Goal: Task Accomplishment & Management: Use online tool/utility

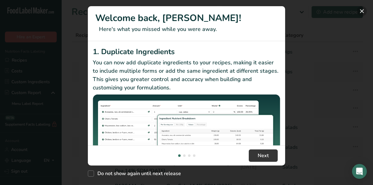
click at [363, 10] on button "New Features" at bounding box center [362, 11] width 10 height 10
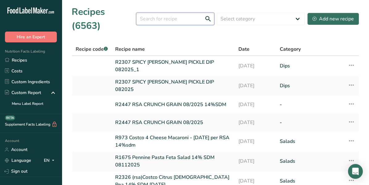
click at [147, 14] on input "text" at bounding box center [175, 19] width 78 height 12
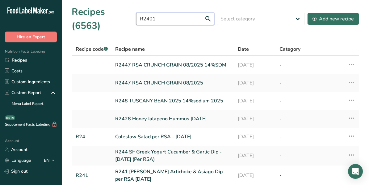
click at [208, 13] on input "R2401" at bounding box center [175, 19] width 78 height 12
click at [165, 13] on input "R2401" at bounding box center [175, 19] width 78 height 12
type input "R"
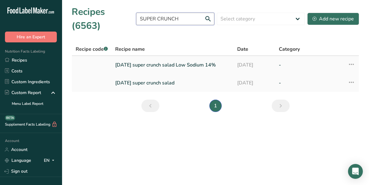
type input "SUPER CRUNCH"
click at [150, 58] on link "[DATE] super crunch salad Low Sodium 14%" at bounding box center [172, 64] width 115 height 13
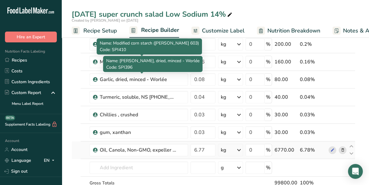
scroll to position [309, 0]
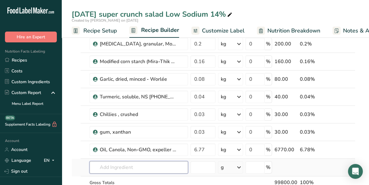
click at [117, 163] on input "text" at bounding box center [139, 167] width 98 height 12
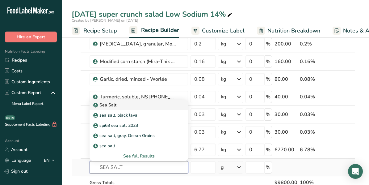
type input "SEA SALT"
click at [97, 102] on icon at bounding box center [96, 105] width 4 height 6
type input "Sea Salt"
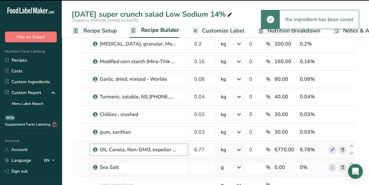
type input "0"
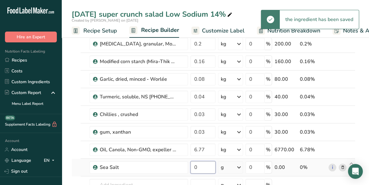
click at [203, 165] on input "0" at bounding box center [202, 167] width 25 height 12
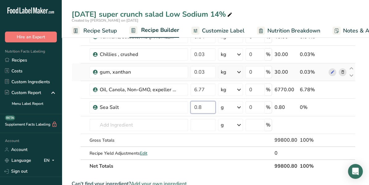
scroll to position [370, 0]
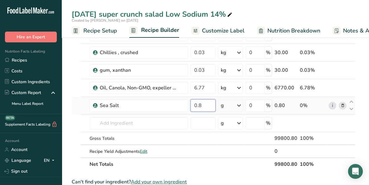
type input "0.8"
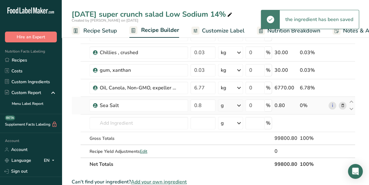
click at [240, 102] on icon at bounding box center [238, 105] width 7 height 11
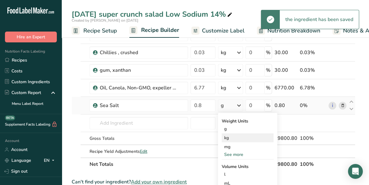
click at [231, 133] on div "kg" at bounding box center [248, 137] width 52 height 9
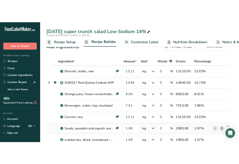
scroll to position [0, 0]
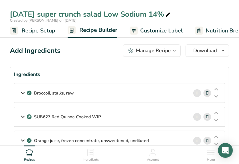
click at [21, 91] on icon at bounding box center [22, 92] width 7 height 11
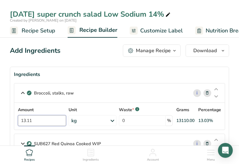
click at [31, 120] on input "13.11" at bounding box center [42, 120] width 48 height 11
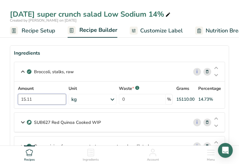
scroll to position [31, 0]
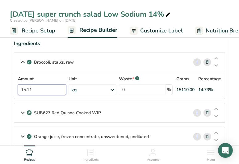
type input "15.11"
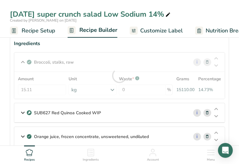
click at [111, 110] on div "SUB627 Red Quinoa Cooked WIP" at bounding box center [101, 112] width 174 height 19
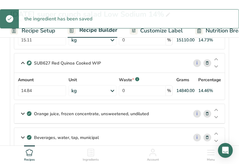
scroll to position [92, 0]
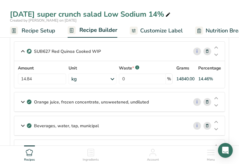
click at [23, 99] on icon at bounding box center [22, 101] width 7 height 11
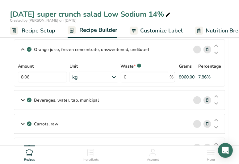
scroll to position [154, 0]
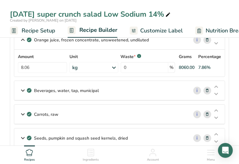
click at [23, 87] on icon at bounding box center [22, 90] width 7 height 11
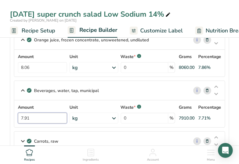
click at [43, 116] on input "7.91" at bounding box center [42, 118] width 49 height 11
type input "7"
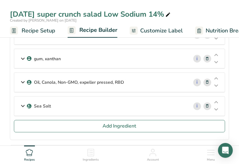
scroll to position [617, 0]
type input "5.92"
click at [23, 77] on icon at bounding box center [22, 82] width 7 height 11
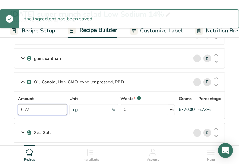
click at [33, 104] on input "6.77" at bounding box center [42, 109] width 49 height 11
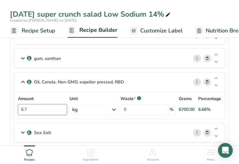
type input "6"
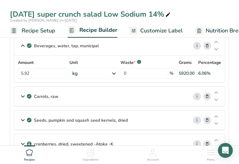
scroll to position [185, 0]
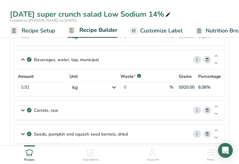
type input "3.77"
click at [24, 108] on icon at bounding box center [22, 110] width 7 height 11
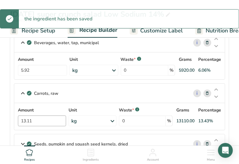
scroll to position [216, 0]
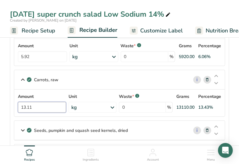
click at [25, 105] on input "13.11" at bounding box center [42, 107] width 48 height 11
type input "16.11"
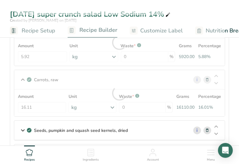
click at [98, 74] on div "Carrots, raw i Amount 16.11 Unit kg Portions 1 large (7-1/4" to 8-/1/2" long) 1…" at bounding box center [119, 93] width 211 height 47
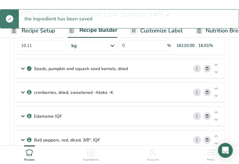
scroll to position [278, 0]
click at [22, 67] on icon at bounding box center [22, 68] width 7 height 11
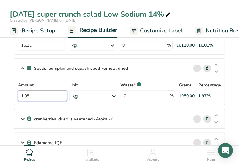
click at [36, 94] on input "1.98" at bounding box center [42, 95] width 49 height 11
click at [21, 115] on icon at bounding box center [22, 118] width 7 height 11
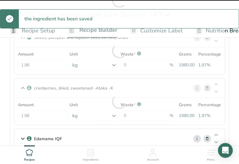
scroll to position [370, 0]
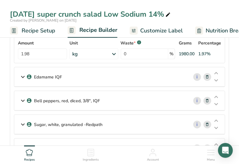
click at [22, 75] on icon at bounding box center [22, 76] width 7 height 11
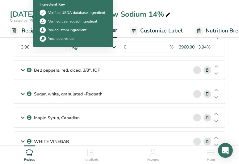
scroll to position [432, 0]
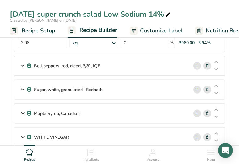
click at [22, 63] on icon at bounding box center [22, 65] width 7 height 11
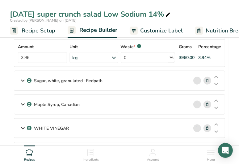
scroll to position [494, 0]
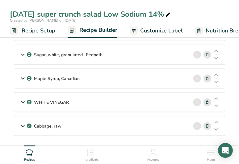
click at [23, 52] on icon at bounding box center [22, 54] width 7 height 11
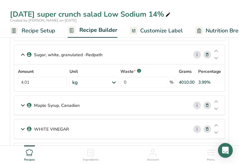
click at [23, 102] on icon at bounding box center [22, 105] width 7 height 11
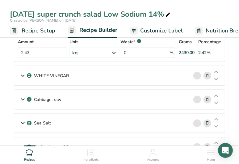
scroll to position [586, 0]
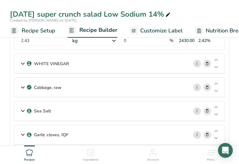
click at [21, 59] on icon at bounding box center [22, 63] width 7 height 11
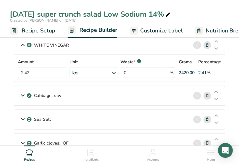
scroll to position [617, 0]
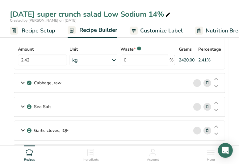
click at [22, 78] on icon at bounding box center [22, 82] width 7 height 11
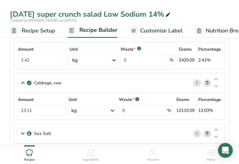
scroll to position [648, 0]
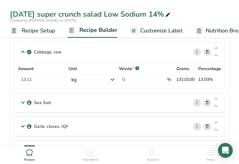
click at [21, 98] on icon at bounding box center [22, 102] width 7 height 11
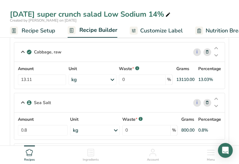
click at [207, 100] on icon at bounding box center [207, 103] width 4 height 6
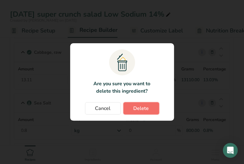
click at [149, 110] on button "Delete" at bounding box center [141, 108] width 36 height 12
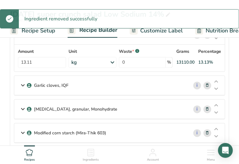
scroll to position [679, 0]
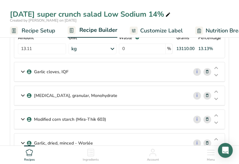
click at [23, 67] on icon at bounding box center [22, 71] width 7 height 11
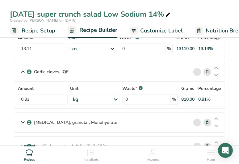
scroll to position [710, 0]
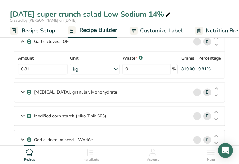
click at [23, 87] on icon at bounding box center [22, 91] width 7 height 11
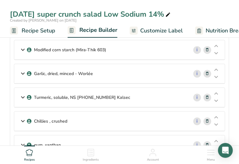
scroll to position [772, 0]
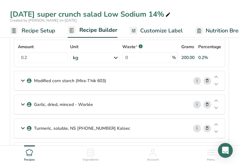
click at [23, 77] on icon at bounding box center [22, 80] width 7 height 11
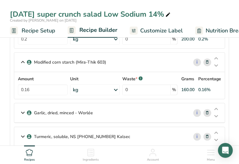
scroll to position [803, 0]
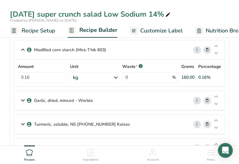
click at [23, 95] on icon at bounding box center [22, 100] width 7 height 11
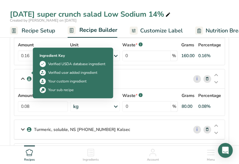
scroll to position [833, 0]
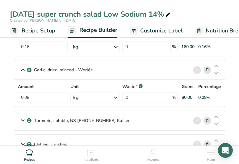
click at [22, 115] on icon at bounding box center [22, 120] width 7 height 11
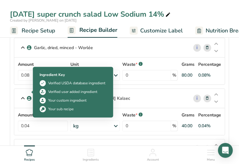
scroll to position [895, 0]
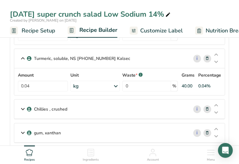
click at [22, 103] on icon at bounding box center [22, 108] width 7 height 11
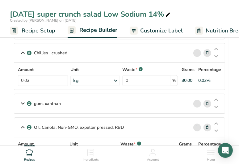
scroll to position [957, 0]
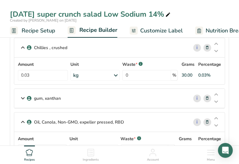
click at [23, 93] on icon at bounding box center [22, 98] width 7 height 11
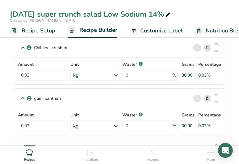
scroll to position [1080, 0]
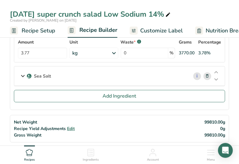
click at [23, 70] on icon at bounding box center [22, 75] width 7 height 11
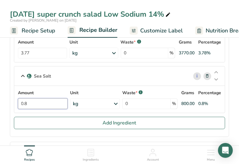
click at [36, 98] on input "0.8" at bounding box center [43, 103] width 50 height 11
type input "0"
type input "1.010"
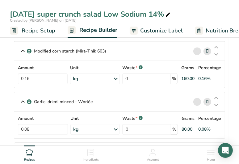
scroll to position [772, 0]
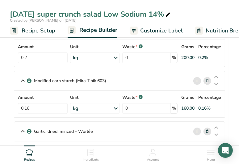
click at [172, 14] on div "[DATE] super crunch salad Low Sodium 14%" at bounding box center [91, 14] width 162 height 11
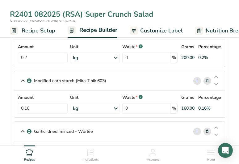
click at [188, 14] on input "R2401 082025 (RSA) Super Crunch Salad" at bounding box center [119, 14] width 219 height 11
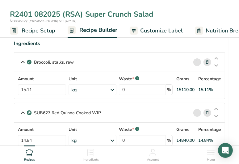
scroll to position [0, 0]
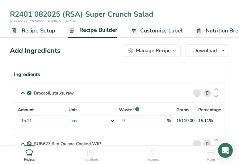
type input "R2401 082025 (RSA) Super Crunch Salad"
click at [163, 52] on div "Manage Recipe" at bounding box center [153, 50] width 35 height 7
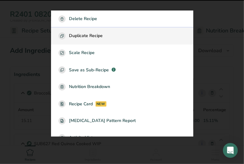
click at [96, 36] on span "Duplicate Recipe" at bounding box center [86, 35] width 34 height 7
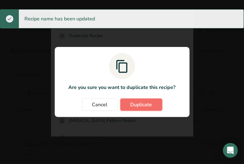
click at [150, 102] on span "Duplicate" at bounding box center [141, 104] width 22 height 7
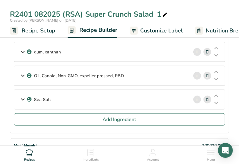
scroll to position [494, 0]
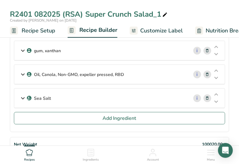
click at [23, 93] on icon at bounding box center [22, 98] width 7 height 11
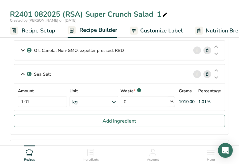
scroll to position [556, 0]
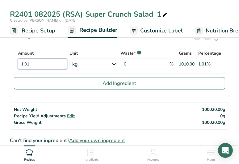
click at [23, 59] on input "1.01" at bounding box center [42, 64] width 49 height 11
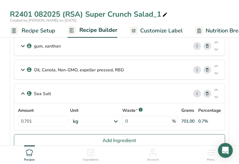
scroll to position [494, 0]
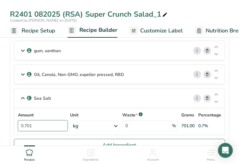
click at [27, 120] on input "0.701" at bounding box center [43, 125] width 50 height 11
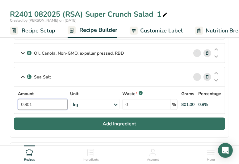
scroll to position [525, 0]
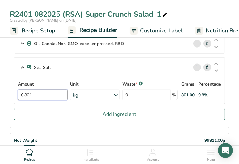
type input "0.801"
click at [162, 12] on span at bounding box center [164, 14] width 7 height 7
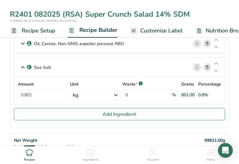
click at [213, 12] on input "R2401 082025 (RSA) Super Crunch Salad 14% SDM" at bounding box center [119, 14] width 219 height 11
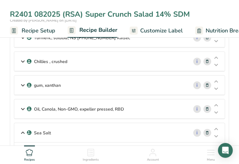
scroll to position [432, 0]
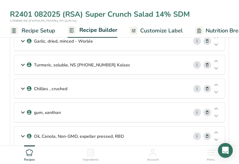
click at [132, 11] on input "R2401 082025 (RSA) Super Crunch Salad 14% SDM" at bounding box center [119, 14] width 219 height 11
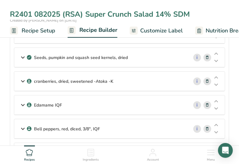
scroll to position [123, 0]
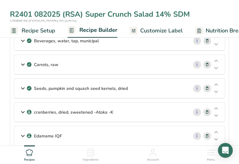
type input "R2401 082025 (RSA) Super Crunch Salad 14% SDM"
click at [23, 86] on icon at bounding box center [22, 88] width 7 height 11
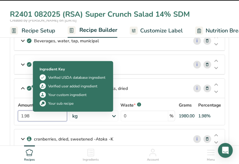
click at [31, 112] on input "1.98" at bounding box center [42, 115] width 49 height 11
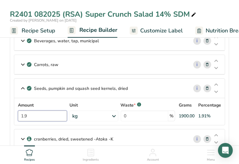
type input "1"
type input "2.189"
click at [67, 85] on div "Seeds, pumpkin and squash seed kernels, dried i Amount 2.189 Unit kg Portions 1…" at bounding box center [119, 101] width 211 height 47
click at [217, 10] on div "R2401 082025 (RSA) Super Crunch Salad 14% SDM" at bounding box center [119, 14] width 239 height 11
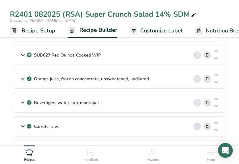
scroll to position [0, 0]
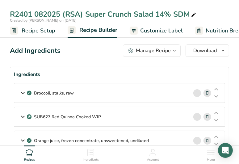
click at [35, 30] on span "Recipe Setup" at bounding box center [39, 31] width 34 height 8
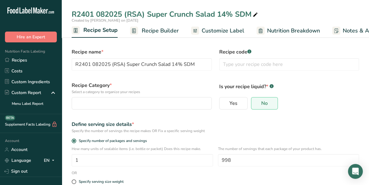
click at [287, 9] on div "R2401 082025 (RSA) Super Crunch Salad 14% SDM" at bounding box center [215, 14] width 307 height 11
click at [17, 60] on link "Recipes" at bounding box center [31, 60] width 62 height 11
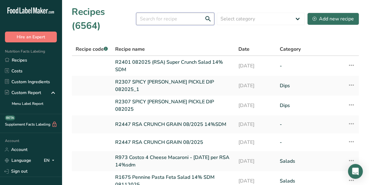
click at [166, 13] on input "text" at bounding box center [175, 19] width 78 height 12
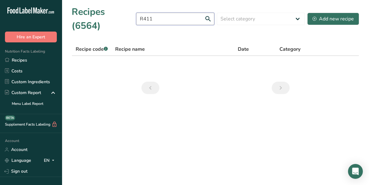
click at [148, 14] on input "R411" at bounding box center [175, 19] width 78 height 12
click at [208, 13] on input "R2411" at bounding box center [175, 19] width 78 height 12
click at [184, 14] on input "R2411" at bounding box center [175, 19] width 78 height 12
type input "R"
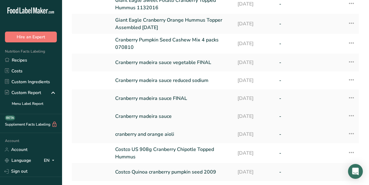
scroll to position [93, 0]
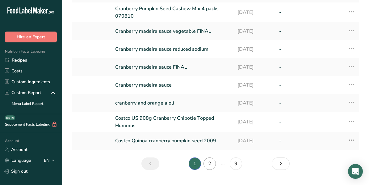
type input "CRANBERRY"
click at [211, 157] on link "2" at bounding box center [209, 163] width 12 height 12
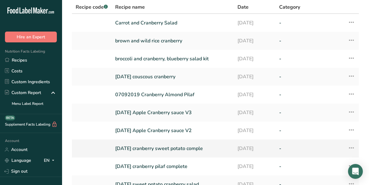
scroll to position [24, 0]
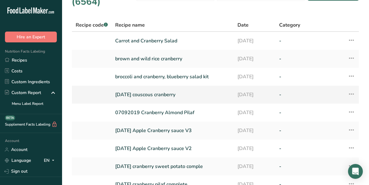
click at [165, 88] on link "[DATE] couscous cranberry" at bounding box center [172, 94] width 115 height 13
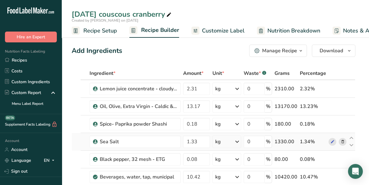
click at [344, 140] on icon at bounding box center [342, 141] width 4 height 6
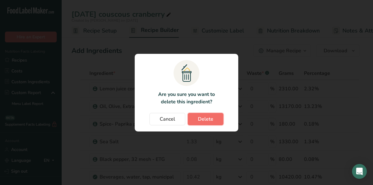
click at [219, 122] on button "Delete" at bounding box center [206, 119] width 36 height 12
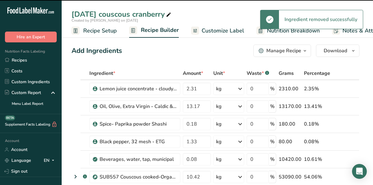
type input "0.08"
type input "10.42"
type input "53.09"
type input "7.77"
type input "1.1"
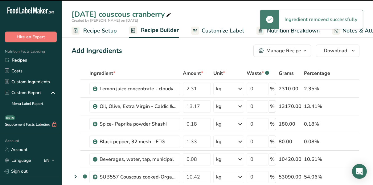
type input "0.2"
type input "2.95"
type input "3.16"
type input "0.12"
type input "3.65"
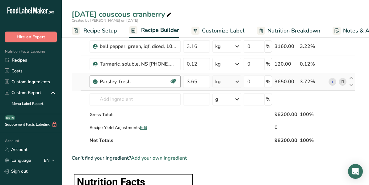
scroll to position [185, 0]
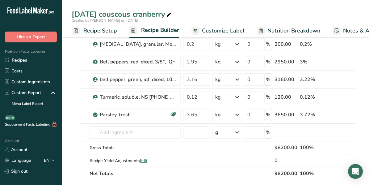
click at [89, 30] on span "Recipe Setup" at bounding box center [100, 31] width 34 height 8
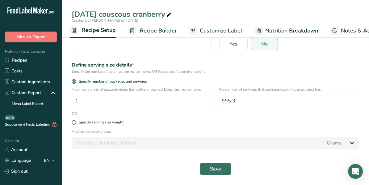
scroll to position [59, 0]
click at [74, 122] on span at bounding box center [74, 122] width 5 height 5
click at [74, 122] on input "Specify serving size weight" at bounding box center [74, 122] width 4 height 4
radio input "true"
radio input "false"
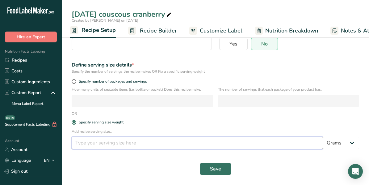
click at [132, 142] on input "number" at bounding box center [197, 142] width 251 height 12
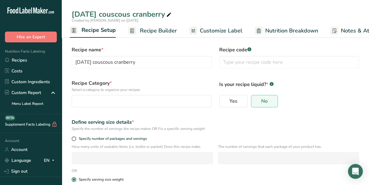
scroll to position [0, 0]
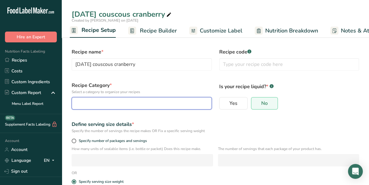
click at [110, 97] on button "button" at bounding box center [142, 103] width 140 height 12
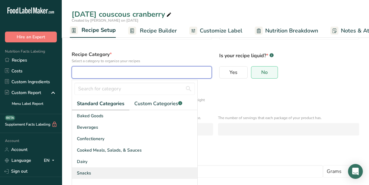
scroll to position [59, 0]
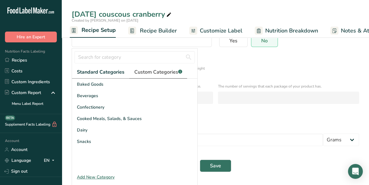
click at [160, 75] on link "Custom Categories .a-a{fill:#347362;}.b-a{fill:#fff;}" at bounding box center [158, 72] width 58 height 13
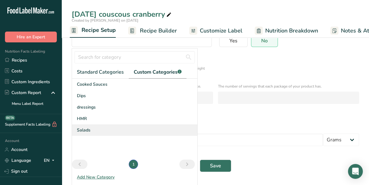
click at [84, 127] on span "Salads" at bounding box center [84, 130] width 14 height 6
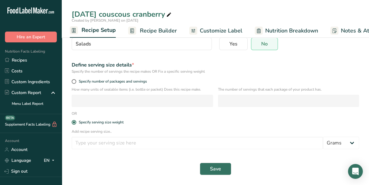
scroll to position [0, 0]
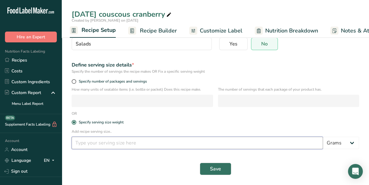
click at [94, 141] on input "number" at bounding box center [197, 142] width 251 height 12
type input "140"
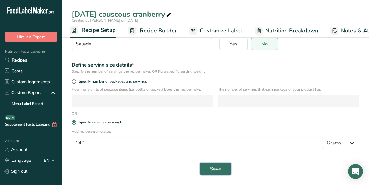
click at [209, 168] on button "Save" at bounding box center [215, 168] width 31 height 12
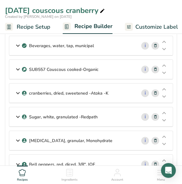
scroll to position [123, 0]
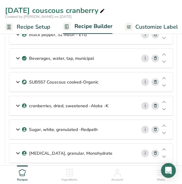
click at [17, 77] on icon at bounding box center [17, 82] width 7 height 11
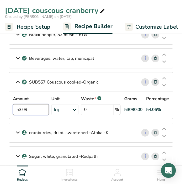
click at [30, 107] on input "53.09" at bounding box center [31, 109] width 36 height 11
type input "51.015"
click at [88, 77] on div "SUB557 Couscous cooked-Organic i Amount 51.015 Unit kg Weight Units g kg mg See…" at bounding box center [91, 95] width 164 height 47
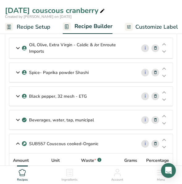
scroll to position [92, 0]
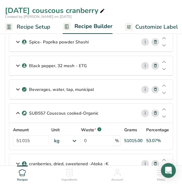
click at [17, 86] on icon at bounding box center [17, 89] width 7 height 11
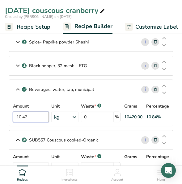
click at [36, 112] on input "10.42" at bounding box center [31, 117] width 36 height 11
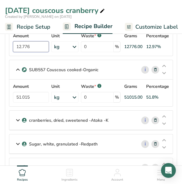
scroll to position [185, 0]
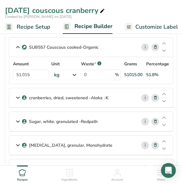
type input "12.776"
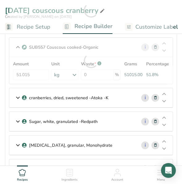
click at [78, 99] on div "cranberries, dried, sweetened -Atoka -K" at bounding box center [72, 97] width 127 height 19
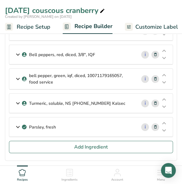
scroll to position [339, 0]
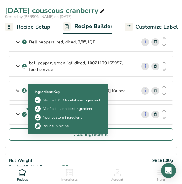
click at [24, 112] on icon at bounding box center [25, 115] width 4 height 6
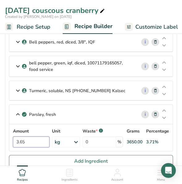
click at [27, 137] on input "3.65" at bounding box center [31, 142] width 36 height 11
type input "3.66"
click at [61, 107] on div "Parsley, fresh i Amount 3.66 Unit kg Portions 1 cup chopped 1 tbsp 10 sprigs We…" at bounding box center [91, 128] width 164 height 47
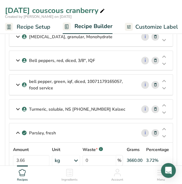
scroll to position [309, 0]
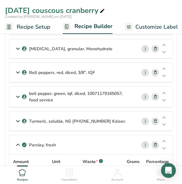
click at [19, 91] on icon at bounding box center [17, 96] width 7 height 11
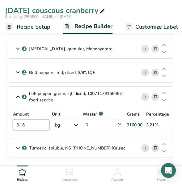
click at [37, 120] on input "3.16" at bounding box center [31, 125] width 36 height 11
type input "3"
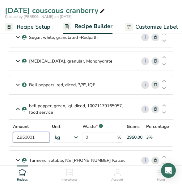
scroll to position [278, 0]
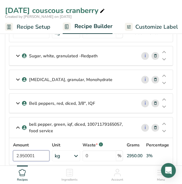
type input "2.950001"
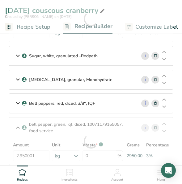
click at [17, 100] on icon at bounding box center [17, 103] width 7 height 11
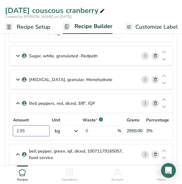
click at [26, 126] on input "2.95" at bounding box center [31, 131] width 36 height 11
type input "2"
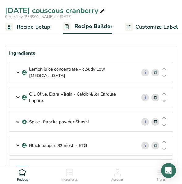
scroll to position [0, 0]
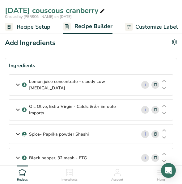
type input "3.660"
click at [19, 84] on icon at bounding box center [17, 84] width 7 height 11
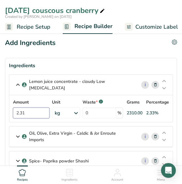
click at [29, 112] on input "2.31" at bounding box center [31, 113] width 36 height 11
type input "2"
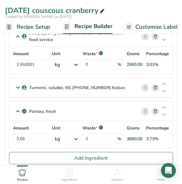
scroll to position [432, 0]
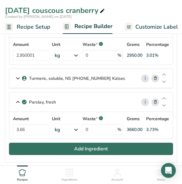
type input "1.458"
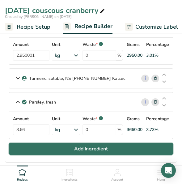
click at [24, 143] on button "Add Ingredient" at bounding box center [91, 149] width 164 height 12
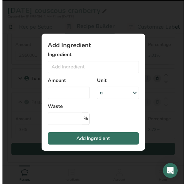
scroll to position [431, 0]
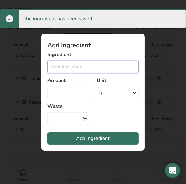
click at [64, 70] on input "Add ingredient modal" at bounding box center [93, 67] width 91 height 12
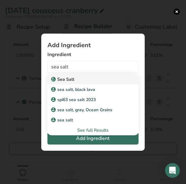
click at [59, 80] on p "Sea Salt" at bounding box center [63, 79] width 22 height 6
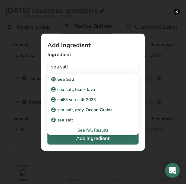
type input "Sea Salt"
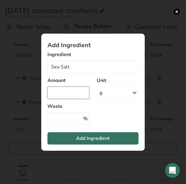
click at [76, 92] on input "Add ingredient modal" at bounding box center [69, 93] width 42 height 12
type input "1.030"
click at [136, 91] on icon "Add ingredient modal" at bounding box center [134, 92] width 7 height 11
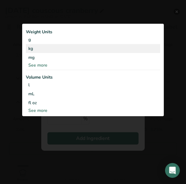
click at [31, 49] on div "kg" at bounding box center [93, 48] width 135 height 9
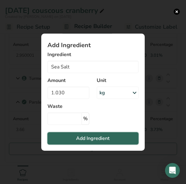
click at [103, 139] on span "Add Ingredient" at bounding box center [94, 138] width 34 height 7
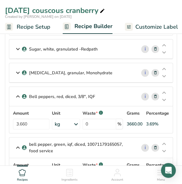
scroll to position [278, 0]
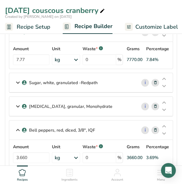
click at [18, 79] on icon at bounding box center [17, 82] width 7 height 11
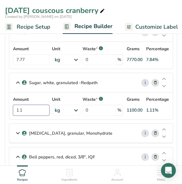
click at [30, 105] on input "1.1" at bounding box center [31, 110] width 36 height 11
type input "1.211"
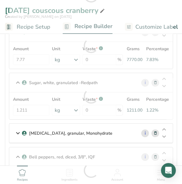
click at [106, 78] on div "Sugar, white, granulated -Redpath i Amount 1.211 Unit kg Weight Units g kg mg S…" at bounding box center [91, 96] width 164 height 47
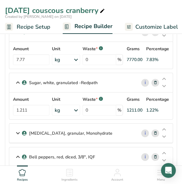
click at [16, 128] on icon at bounding box center [17, 133] width 7 height 11
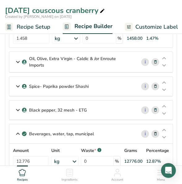
scroll to position [62, 0]
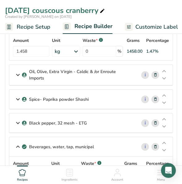
click at [18, 96] on icon at bounding box center [17, 99] width 7 height 11
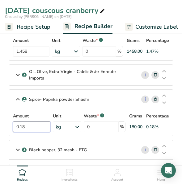
click at [27, 125] on input "0.18" at bounding box center [31, 127] width 37 height 11
type input "0.194"
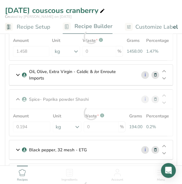
click at [100, 97] on div "Spice- Paprika powder Shashi i Amount 0.194 Unit kg Weight Units g kg mg See mo…" at bounding box center [91, 113] width 164 height 47
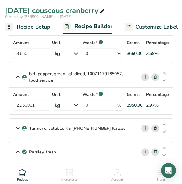
scroll to position [494, 0]
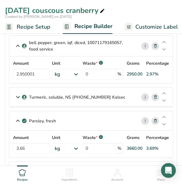
click at [18, 92] on icon at bounding box center [17, 97] width 7 height 11
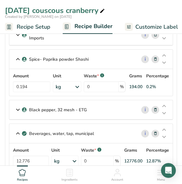
scroll to position [92, 0]
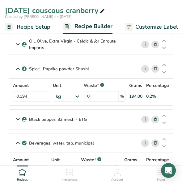
click at [18, 117] on icon at bounding box center [17, 119] width 7 height 11
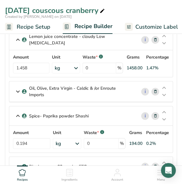
scroll to position [31, 0]
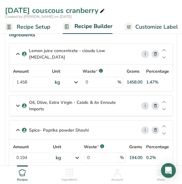
click at [17, 104] on icon at bounding box center [17, 105] width 7 height 11
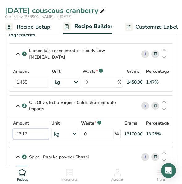
click at [35, 131] on input "13.17" at bounding box center [31, 134] width 36 height 11
type input "14.658"
click at [119, 105] on div "Oil, Olive, Extra Virgin - Caldic & /or Enroute Imports i Amount 14.658 Unit kg…" at bounding box center [91, 119] width 164 height 48
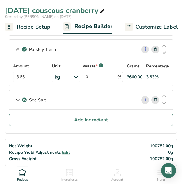
scroll to position [648, 0]
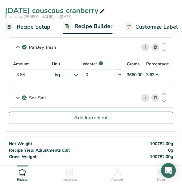
click at [17, 92] on icon at bounding box center [17, 97] width 7 height 11
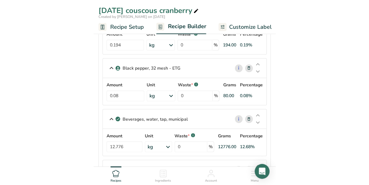
scroll to position [154, 0]
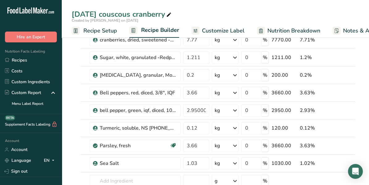
click at [287, 30] on span "Nutrition Breakdown" at bounding box center [293, 31] width 53 height 8
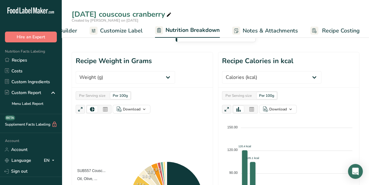
scroll to position [62, 0]
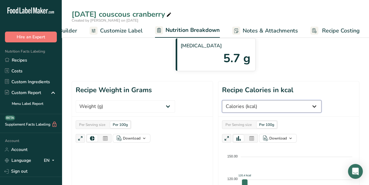
click at [288, 105] on select "Weight (g) Calories (kcal) Energy KJ (kj) Total Fat (g) Saturated Fat (g) Trans…" at bounding box center [271, 106] width 99 height 12
select select "Sodium"
click at [222, 100] on select "Weight (g) Calories (kcal) Energy KJ (kj) Total Fat (g) Saturated Fat (g) Trans…" at bounding box center [271, 106] width 99 height 12
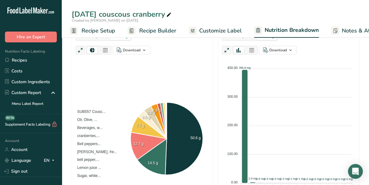
scroll to position [0, 0]
click at [107, 31] on span "Recipe Setup" at bounding box center [100, 31] width 34 height 8
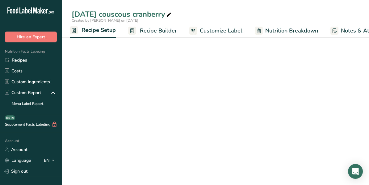
scroll to position [59, 0]
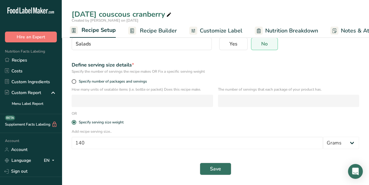
click at [159, 32] on span "Recipe Builder" at bounding box center [158, 31] width 37 height 8
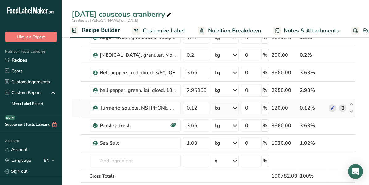
scroll to position [213, 0]
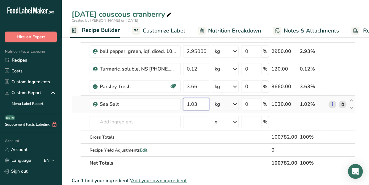
click at [199, 102] on input "1.03" at bounding box center [196, 104] width 26 height 12
type input "1"
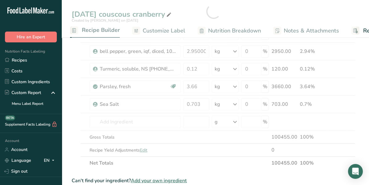
click at [226, 161] on div "Ingredient * Amount * Unit * Waste * .a-a{fill:#347362;}.b-a{fill:#fff;} Grams …" at bounding box center [214, 11] width 284 height 316
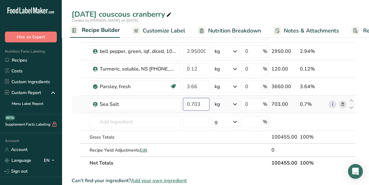
click at [193, 100] on input "0.703" at bounding box center [196, 104] width 26 height 12
click at [193, 101] on input "0.703" at bounding box center [196, 104] width 26 height 12
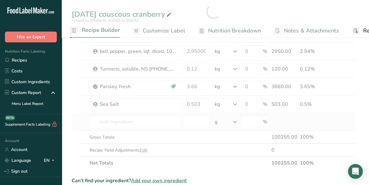
click at [312, 121] on div "Ingredient * Amount * Unit * Waste * .a-a{fill:#347362;}.b-a{fill:#fff;} Grams …" at bounding box center [214, 11] width 284 height 316
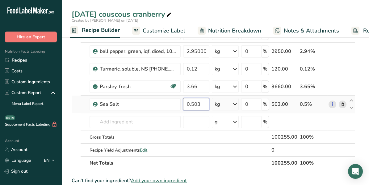
click at [193, 101] on input "0.503" at bounding box center [196, 104] width 26 height 12
click at [337, 125] on div "Ingredient * Amount * Unit * Waste * .a-a{fill:#347362;}.b-a{fill:#fff;} Grams …" at bounding box center [214, 11] width 284 height 316
click at [196, 103] on input "0.603" at bounding box center [196, 104] width 26 height 12
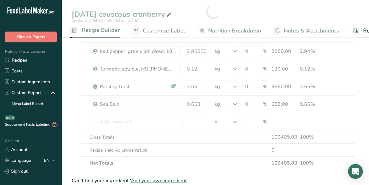
click at [341, 133] on div "Ingredient * Amount * Unit * Waste * .a-a{fill:#347362;}.b-a{fill:#fff;} Grams …" at bounding box center [214, 11] width 284 height 316
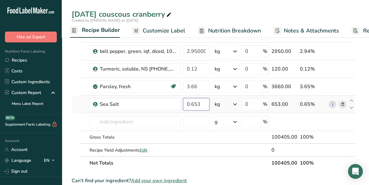
click at [196, 101] on input "0.653" at bounding box center [196, 104] width 26 height 12
click at [342, 156] on div "Ingredient * Amount * Unit * Waste * .a-a{fill:#347362;}.b-a{fill:#fff;} Grams …" at bounding box center [214, 11] width 284 height 316
click at [196, 101] on input "0.633" at bounding box center [196, 104] width 26 height 12
click at [333, 148] on div "Ingredient * Amount * Unit * Waste * .a-a{fill:#347362;}.b-a{fill:#fff;} Grams …" at bounding box center [214, 11] width 284 height 316
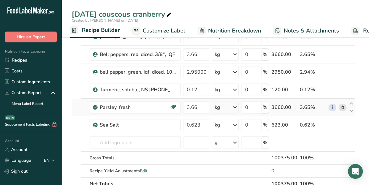
scroll to position [183, 0]
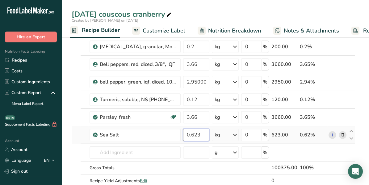
click at [195, 132] on input "0.623" at bounding box center [196, 134] width 26 height 12
click at [289, 146] on div "Ingredient * Amount * Unit * Waste * .a-a{fill:#347362;}.b-a{fill:#fff;} Grams …" at bounding box center [214, 42] width 284 height 316
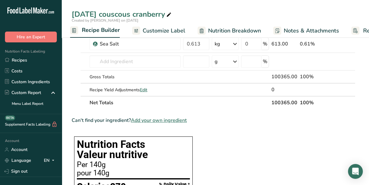
scroll to position [244, 0]
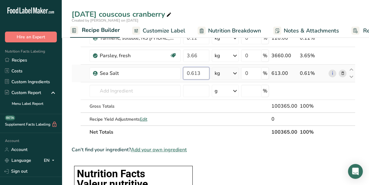
click at [197, 71] on input "0.613" at bounding box center [196, 73] width 26 height 12
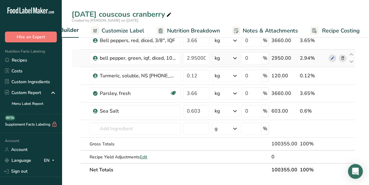
scroll to position [216, 0]
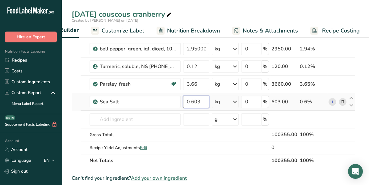
click at [200, 101] on input "0.603" at bounding box center [196, 101] width 26 height 12
type input "0"
type input "1.030"
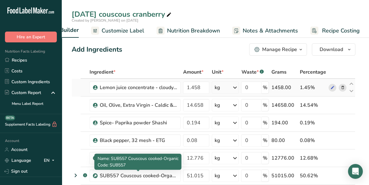
scroll to position [0, 0]
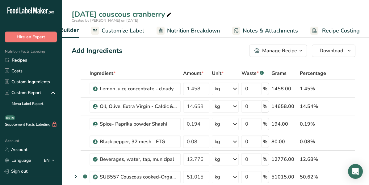
click at [113, 13] on div "[DATE] couscous cranberry" at bounding box center [122, 14] width 101 height 11
click at [115, 12] on input "[DATE] couscous cranberry" at bounding box center [215, 14] width 287 height 11
click at [100, 14] on input "R2411 couscous cranberry" at bounding box center [215, 14] width 287 height 11
drag, startPoint x: 131, startPoint y: 13, endPoint x: 165, endPoint y: 16, distance: 34.1
click at [165, 16] on input "R2411 Couscous cranberry" at bounding box center [215, 14] width 287 height 11
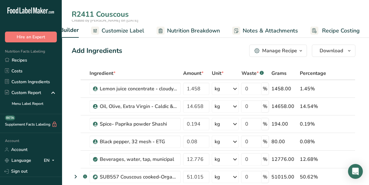
click at [97, 13] on input "R2411 Couscous" at bounding box center [215, 14] width 287 height 11
click at [166, 14] on input "R2411 Cranberry Couscous" at bounding box center [215, 14] width 287 height 11
click at [259, 11] on input "R2411 Cranberry Couscous Salad [DATE]" at bounding box center [215, 14] width 287 height 11
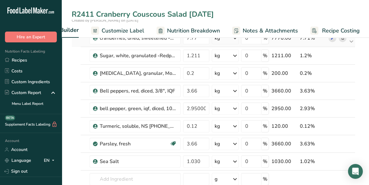
scroll to position [185, 0]
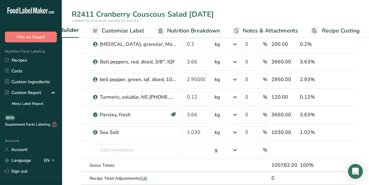
type input "R2411 Cranberry Couscous Salad [DATE]"
click at [189, 129] on input "1.030" at bounding box center [196, 132] width 26 height 12
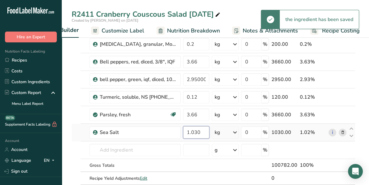
click at [200, 129] on input "1.030" at bounding box center [196, 132] width 26 height 12
type input "1"
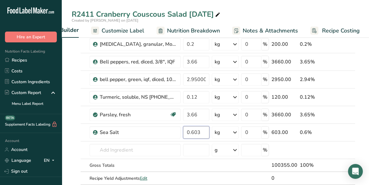
type input "0.603"
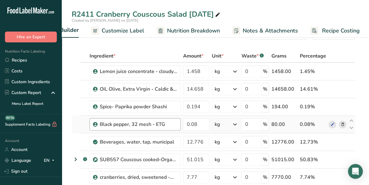
scroll to position [31, 0]
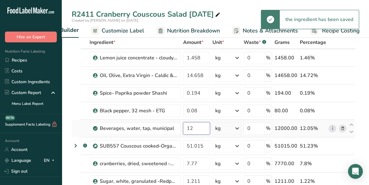
type input "1"
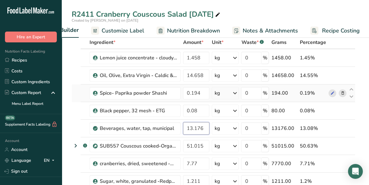
type input "13.176"
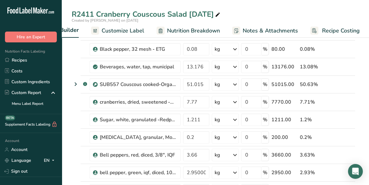
scroll to position [0, 0]
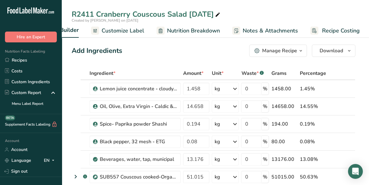
click at [188, 12] on div "R2411 Cranberry Couscous Salad [DATE]" at bounding box center [147, 14] width 150 height 11
click at [287, 10] on input "R2411 Cranberry Couscous Salad 14% SDM [DATE]" at bounding box center [215, 14] width 287 height 11
type input "R2411 Cranberry Couscous Salad 14% SDM [DATE]"
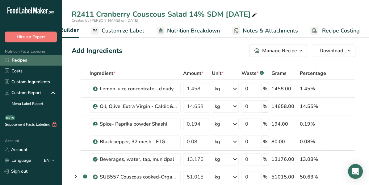
click at [23, 61] on link "Recipes" at bounding box center [31, 60] width 62 height 11
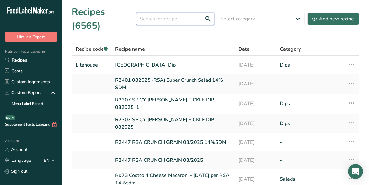
click at [149, 14] on input "text" at bounding box center [175, 19] width 78 height 12
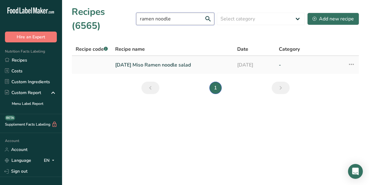
type input "ramen noodle"
click at [166, 58] on link "[DATE] Miso Ramen noodle salad" at bounding box center [172, 64] width 115 height 13
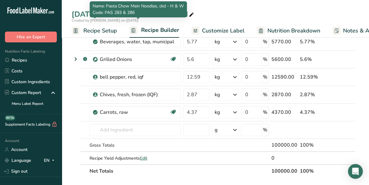
scroll to position [278, 0]
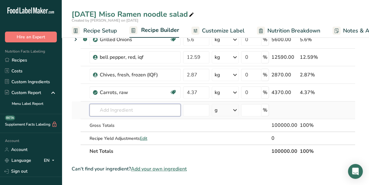
click at [106, 106] on input "text" at bounding box center [135, 110] width 91 height 12
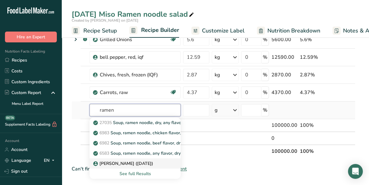
type input "ramen"
click at [115, 160] on p "[PERSON_NAME] ([DATE])" at bounding box center [123, 163] width 59 height 6
type input "[PERSON_NAME] ([DATE])"
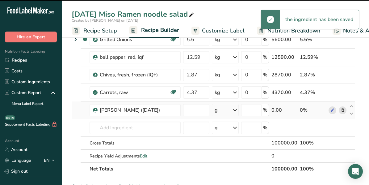
type input "0"
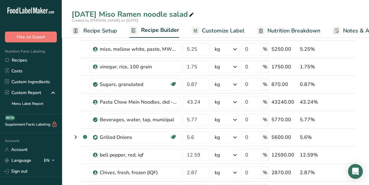
scroll to position [154, 0]
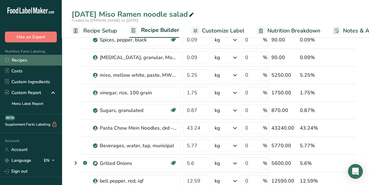
click at [17, 60] on link "Recipes" at bounding box center [31, 60] width 62 height 11
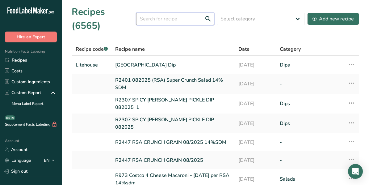
click at [161, 13] on input "text" at bounding box center [175, 19] width 78 height 12
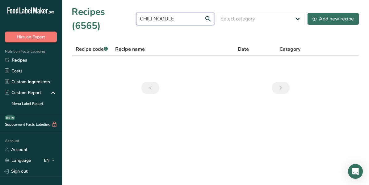
click at [159, 13] on input "CHILI NOODLE" at bounding box center [175, 19] width 78 height 12
click at [158, 13] on input "CHILI RAMEN NOODLE" at bounding box center [175, 19] width 78 height 12
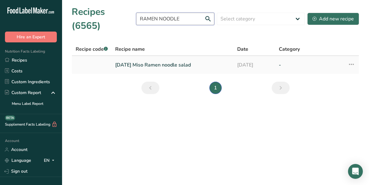
type input "RAMEN NOODLE"
click at [166, 58] on link "[DATE] Miso Ramen noodle salad" at bounding box center [172, 64] width 115 height 13
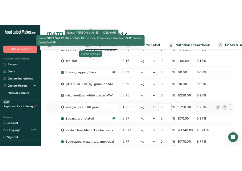
scroll to position [123, 0]
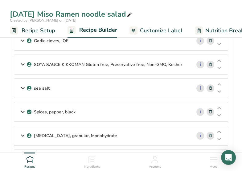
click at [23, 62] on icon at bounding box center [22, 64] width 7 height 11
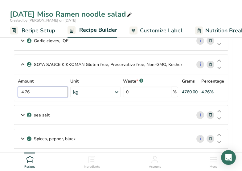
click at [37, 90] on input "4.76" at bounding box center [43, 92] width 50 height 11
type input "4"
type input "3.5"
click at [40, 78] on div "Amount 3.5 Unit kg Weight Units g kg mg See more Volume Units l mL fl oz See mo…" at bounding box center [121, 87] width 206 height 19
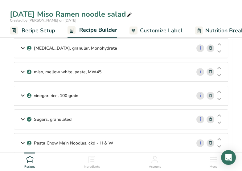
scroll to position [278, 0]
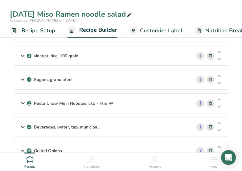
click at [211, 100] on icon at bounding box center [211, 103] width 4 height 6
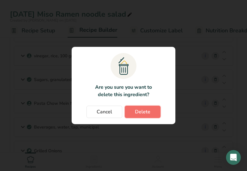
click at [155, 112] on button "Delete" at bounding box center [143, 112] width 36 height 12
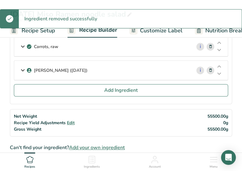
scroll to position [432, 0]
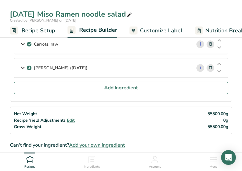
click at [23, 62] on icon at bounding box center [22, 67] width 7 height 11
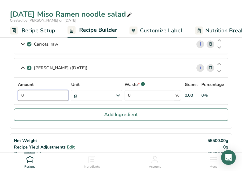
click at [32, 90] on input "0" at bounding box center [43, 95] width 51 height 11
type input "61.06"
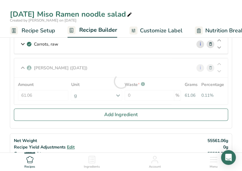
click at [169, 64] on div "[PERSON_NAME] ([DATE]) i Amount 61.06 Unit g Weight Units g kg mg See more Volu…" at bounding box center [121, 81] width 215 height 47
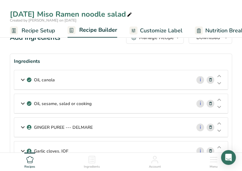
scroll to position [0, 0]
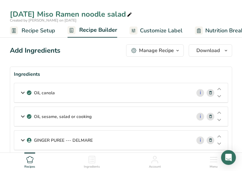
click at [23, 92] on icon at bounding box center [22, 92] width 7 height 11
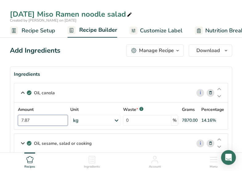
click at [34, 119] on input "7.87" at bounding box center [43, 120] width 50 height 11
type input "7"
type input "10.180"
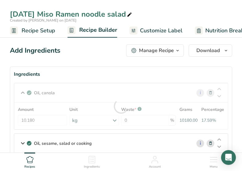
click at [95, 76] on div "Ingredients" at bounding box center [121, 74] width 215 height 7
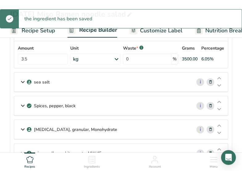
scroll to position [185, 0]
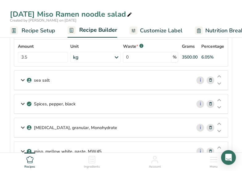
click at [211, 78] on icon at bounding box center [211, 80] width 4 height 6
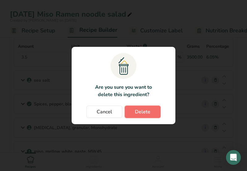
click at [151, 112] on button "Delete" at bounding box center [143, 112] width 36 height 12
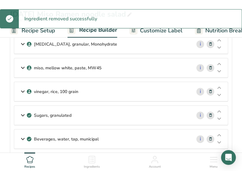
scroll to position [247, 0]
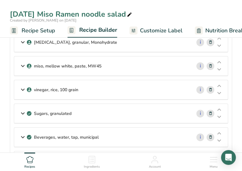
click at [211, 65] on icon at bounding box center [211, 66] width 4 height 6
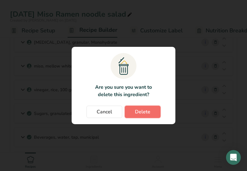
click at [148, 109] on span "Delete" at bounding box center [142, 111] width 15 height 7
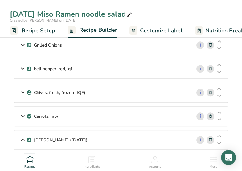
scroll to position [370, 0]
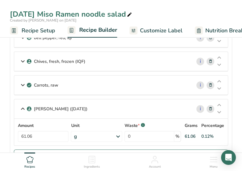
click at [22, 81] on icon at bounding box center [22, 85] width 7 height 11
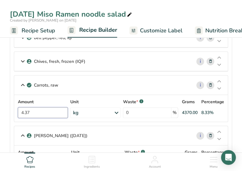
click at [32, 107] on input "4.37" at bounding box center [43, 112] width 50 height 11
type input "4"
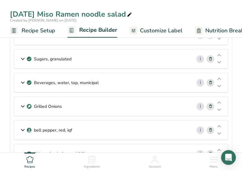
scroll to position [247, 0]
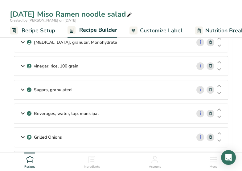
type input "7.280"
click at [108, 91] on div "Sugars, granulated" at bounding box center [102, 89] width 177 height 19
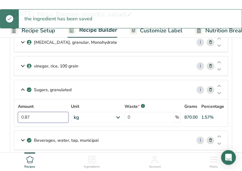
click at [34, 114] on input "0.87" at bounding box center [43, 117] width 51 height 11
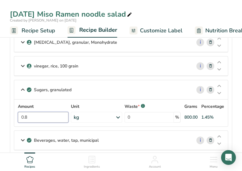
type input "0"
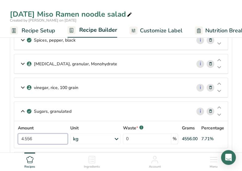
scroll to position [216, 0]
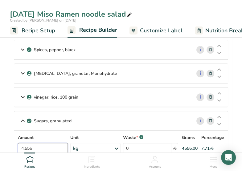
type input "4.556"
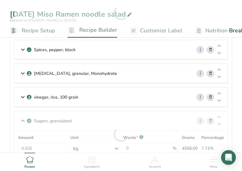
click at [59, 95] on p "vinegar, rice, 100 grain" at bounding box center [56, 97] width 44 height 6
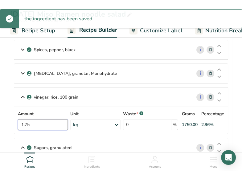
click at [44, 119] on input "1.75" at bounding box center [43, 124] width 50 height 11
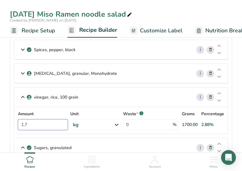
type input "1"
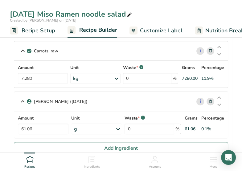
scroll to position [494, 0]
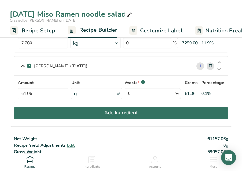
type input "3.850"
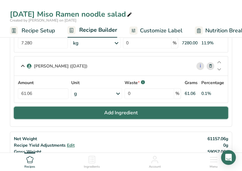
click at [94, 108] on button "Add Ingredient" at bounding box center [121, 113] width 215 height 12
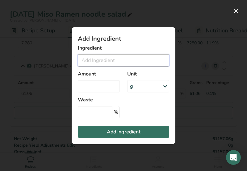
click at [99, 58] on input "Add ingredient modal" at bounding box center [123, 60] width 91 height 12
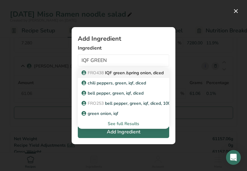
click at [99, 72] on span "FRO438" at bounding box center [96, 73] width 16 height 6
type input "IQF green /spring onion, diced"
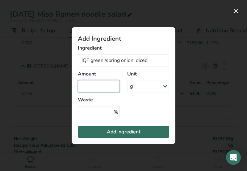
click at [95, 88] on input "Add ingredient modal" at bounding box center [99, 86] width 42 height 12
type input "3.050"
click at [166, 85] on icon "Add ingredient modal" at bounding box center [164, 86] width 7 height 11
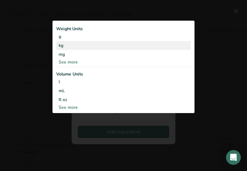
click at [60, 47] on div "kg" at bounding box center [123, 45] width 135 height 9
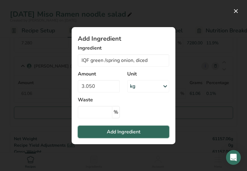
click at [136, 134] on span "Add Ingredient" at bounding box center [124, 131] width 34 height 7
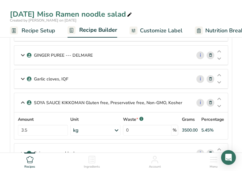
scroll to position [92, 0]
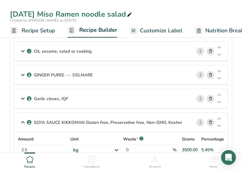
click at [21, 74] on icon at bounding box center [22, 74] width 7 height 11
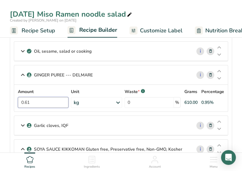
click at [40, 101] on input "0.61" at bounding box center [43, 102] width 51 height 11
type input "0"
type input "2.070"
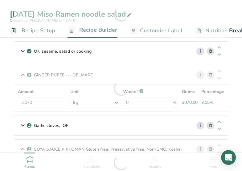
click at [125, 72] on div "GINGER PUREE --- DELMARE i Amount 2.070 Unit kg Weight Units g kg mg See more V…" at bounding box center [121, 88] width 215 height 47
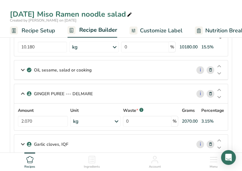
scroll to position [62, 0]
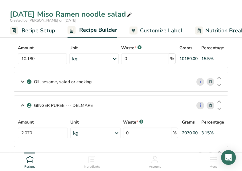
click at [24, 81] on icon at bounding box center [22, 81] width 7 height 11
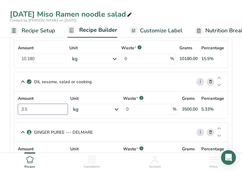
click at [41, 104] on input "3.5" at bounding box center [43, 109] width 50 height 11
type input "3"
type input "1.140"
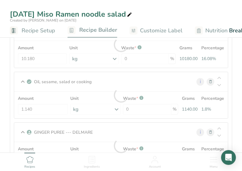
click at [110, 81] on div "Oil, sesame, salad or cooking i Amount 1.140 Unit kg Portions 1 tablespoon 1 cu…" at bounding box center [121, 95] width 215 height 47
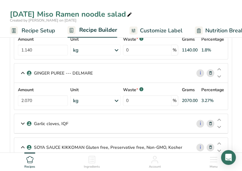
scroll to position [154, 0]
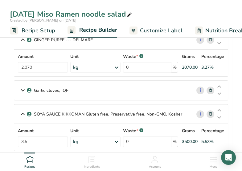
click at [23, 88] on icon at bounding box center [22, 90] width 7 height 11
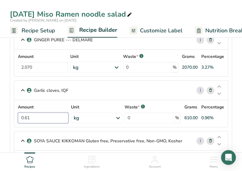
click at [48, 113] on input "0.61" at bounding box center [43, 118] width 51 height 11
type input "0"
type input "1.000"
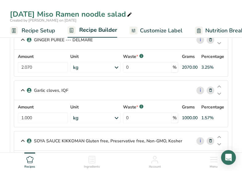
click at [79, 85] on div "Garlic cloves, IQF i Amount 1.000 Unit kg Weight Units g kg mg See more Volume …" at bounding box center [121, 104] width 215 height 47
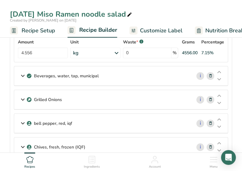
scroll to position [432, 0]
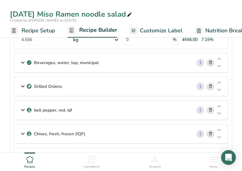
click at [211, 83] on icon at bounding box center [211, 86] width 4 height 6
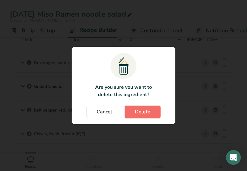
click at [151, 110] on button "Delete" at bounding box center [143, 112] width 36 height 12
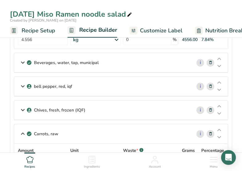
click at [211, 107] on icon at bounding box center [211, 110] width 4 height 6
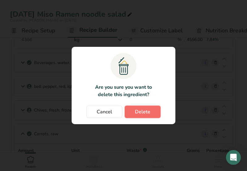
click at [148, 112] on span "Delete" at bounding box center [142, 111] width 15 height 7
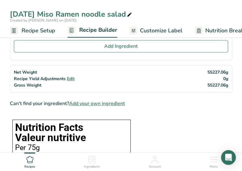
scroll to position [586, 0]
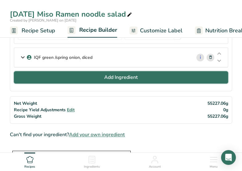
click at [40, 73] on button "Add Ingredient" at bounding box center [121, 77] width 215 height 12
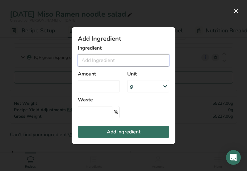
click at [91, 62] on input "Add ingredient modal" at bounding box center [123, 60] width 91 height 12
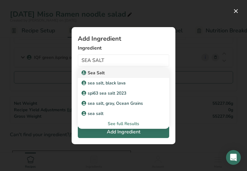
click at [88, 74] on p "Sea Salt" at bounding box center [94, 73] width 22 height 6
type input "Sea Salt"
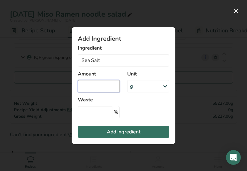
click at [103, 88] on input "Add ingredient modal" at bounding box center [99, 86] width 42 height 12
type input "0.460"
click at [165, 85] on icon "Add ingredient modal" at bounding box center [164, 86] width 7 height 11
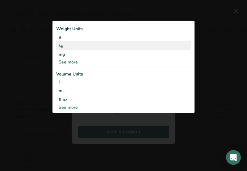
click at [63, 48] on div "kg" at bounding box center [123, 45] width 135 height 9
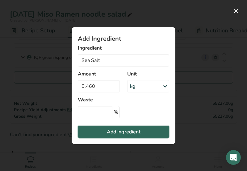
click at [107, 132] on span "Add Ingredient" at bounding box center [124, 131] width 34 height 7
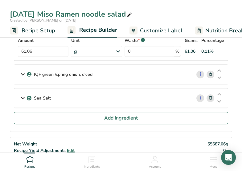
scroll to position [556, 0]
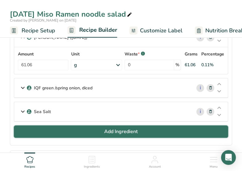
click at [117, 128] on span "Add Ingredient" at bounding box center [121, 131] width 34 height 7
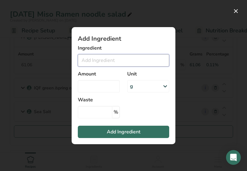
click at [91, 63] on input "Add ingredient modal" at bounding box center [123, 60] width 91 height 12
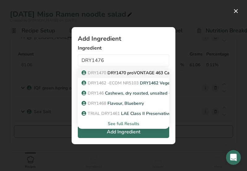
click at [109, 71] on p "DRY1470 DRY1470 proVONTAGE 463 Caldic" at bounding box center [130, 73] width 94 height 6
type input "DRY1470 proVONTAGE 463 Caldic"
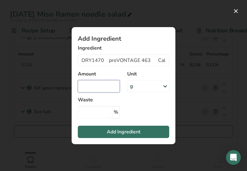
click at [102, 87] on input "Add ingredient modal" at bounding box center [99, 86] width 42 height 12
type input "0.400"
click at [164, 86] on icon "Add ingredient modal" at bounding box center [164, 86] width 7 height 11
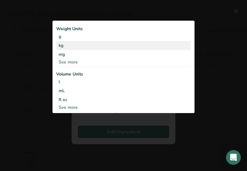
click at [62, 46] on div "kg" at bounding box center [123, 45] width 135 height 9
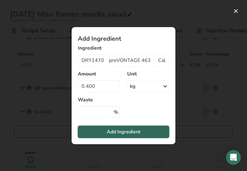
click at [127, 130] on span "Add Ingredient" at bounding box center [124, 131] width 34 height 7
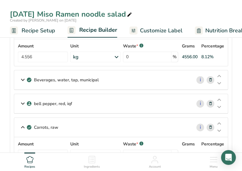
scroll to position [401, 0]
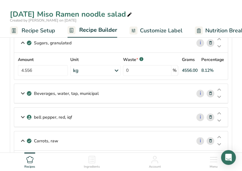
click at [210, 114] on icon at bounding box center [211, 117] width 4 height 6
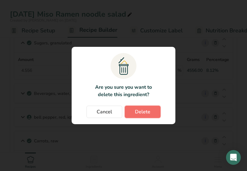
click at [151, 113] on button "Delete" at bounding box center [143, 112] width 36 height 12
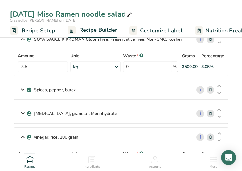
scroll to position [247, 0]
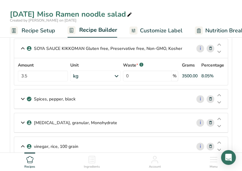
click at [211, 98] on icon at bounding box center [211, 99] width 4 height 6
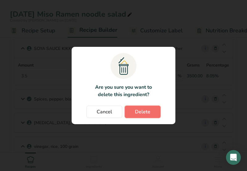
click at [144, 111] on span "Delete" at bounding box center [142, 111] width 15 height 7
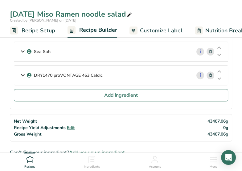
scroll to position [556, 0]
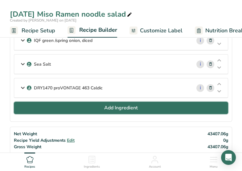
click at [87, 104] on button "Add Ingredient" at bounding box center [121, 108] width 215 height 12
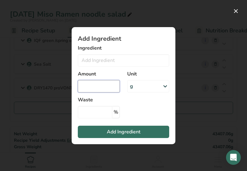
click at [97, 89] on input "Add ingredient modal" at bounding box center [99, 86] width 42 height 12
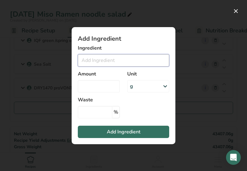
click at [100, 62] on input "Add ingredient modal" at bounding box center [123, 60] width 91 height 12
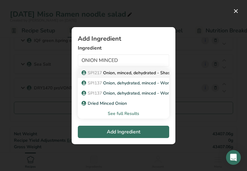
click at [106, 71] on p "SPI217 Onion, minced, dehydrated - Shashi" at bounding box center [128, 73] width 91 height 6
type input "Onion, minced, dehydrated - Shashi"
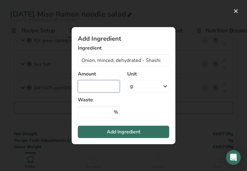
click at [105, 86] on input "Add ingredient modal" at bounding box center [99, 86] width 42 height 12
type input "0.360"
click at [137, 85] on div "g" at bounding box center [148, 86] width 42 height 12
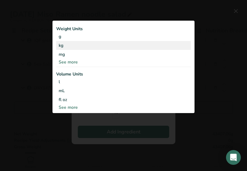
click at [60, 42] on div "kg" at bounding box center [123, 45] width 135 height 9
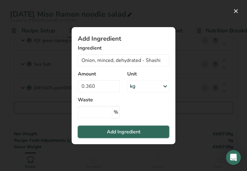
click at [130, 132] on span "Add Ingredient" at bounding box center [124, 131] width 34 height 7
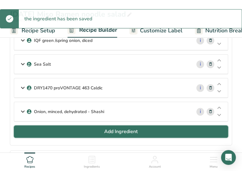
click at [99, 126] on button "Add Ingredient" at bounding box center [121, 132] width 215 height 12
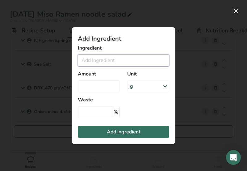
click at [101, 62] on input "Add ingredient modal" at bounding box center [123, 60] width 91 height 12
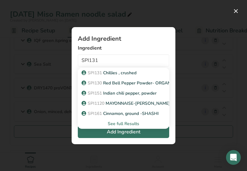
click at [109, 72] on p "SPI131 Chillies , crushed" at bounding box center [110, 73] width 54 height 6
type input "Chillies , crushed"
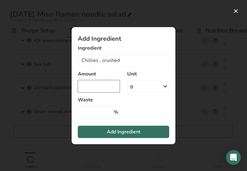
click at [102, 87] on input "Add ingredient modal" at bounding box center [99, 86] width 42 height 12
type input "0.200"
click at [164, 85] on icon "Add ingredient modal" at bounding box center [164, 86] width 7 height 11
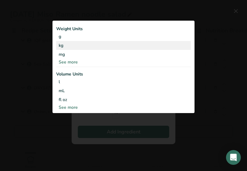
click at [64, 49] on div "kg" at bounding box center [123, 45] width 135 height 9
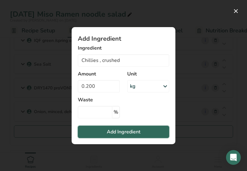
click at [105, 131] on button "Add Ingredient" at bounding box center [123, 132] width 91 height 12
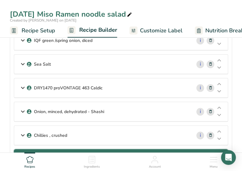
click at [79, 149] on button "Add Ingredient" at bounding box center [121, 155] width 215 height 12
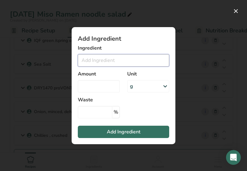
click at [86, 62] on input "Add ingredient modal" at bounding box center [123, 60] width 91 height 12
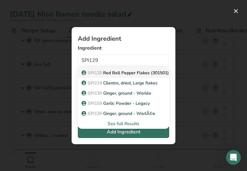
click at [93, 71] on span "SPI129" at bounding box center [95, 73] width 14 height 6
type input "Red Bell Pepper Flakes (301501)"
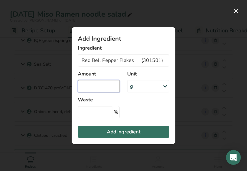
click at [102, 88] on input "Add ingredient modal" at bounding box center [99, 86] width 42 height 12
type input "0.190"
click at [164, 84] on icon "Add ingredient modal" at bounding box center [164, 86] width 7 height 11
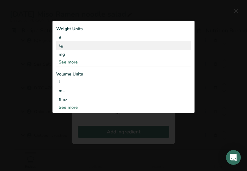
click at [60, 47] on div "kg" at bounding box center [123, 45] width 135 height 9
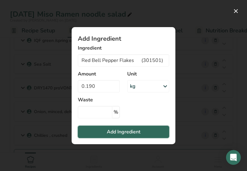
click at [115, 131] on span "Add Ingredient" at bounding box center [124, 131] width 34 height 7
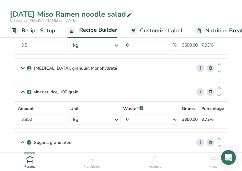
scroll to position [247, 0]
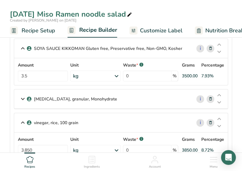
click at [23, 97] on icon at bounding box center [22, 99] width 7 height 11
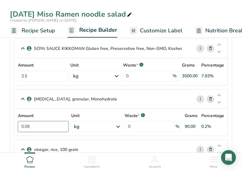
click at [33, 123] on input "0.09" at bounding box center [43, 126] width 51 height 11
type input "0"
type input "0.450"
click at [79, 98] on div "[MEDICAL_DATA], granular, Monohydrate i Amount 0.450 Unit kg Weight Units g kg …" at bounding box center [121, 112] width 215 height 47
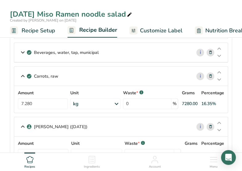
scroll to position [432, 0]
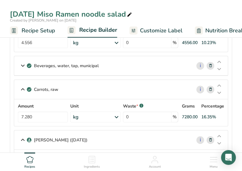
click at [210, 63] on icon at bounding box center [211, 66] width 4 height 6
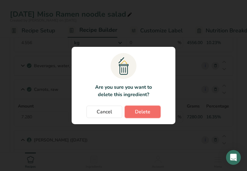
click at [148, 115] on span "Delete" at bounding box center [142, 111] width 15 height 7
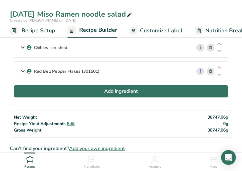
scroll to position [648, 0]
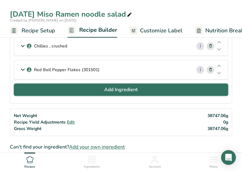
click at [88, 85] on button "Add Ingredient" at bounding box center [121, 90] width 215 height 12
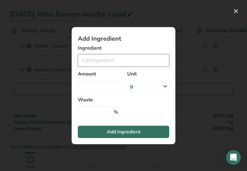
click at [93, 57] on input "Add ingredient modal" at bounding box center [123, 60] width 91 height 12
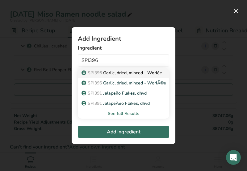
click at [129, 73] on p "SPI396 Garlic, dried, minced - Worlée" at bounding box center [122, 73] width 79 height 6
type input "Garlic, dried, minced - Worlée"
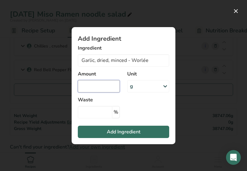
click at [91, 86] on input "Add ingredient modal" at bounding box center [99, 86] width 42 height 12
type input "0.080"
click at [164, 86] on icon "Add ingredient modal" at bounding box center [164, 86] width 7 height 11
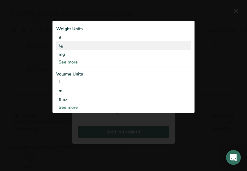
click at [60, 45] on div "kg" at bounding box center [123, 45] width 135 height 9
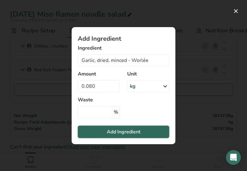
click at [96, 129] on button "Add Ingredient" at bounding box center [123, 132] width 91 height 12
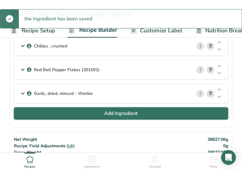
click at [76, 107] on button "Add Ingredient" at bounding box center [121, 113] width 215 height 12
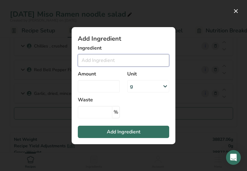
click at [92, 59] on input "Add ingredient modal" at bounding box center [123, 60] width 91 height 12
type input "D"
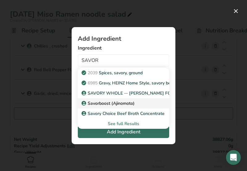
click at [110, 102] on p "Savorboost (Ajinomoto)" at bounding box center [109, 103] width 52 height 6
type input "Savorboost (Ajinomoto)"
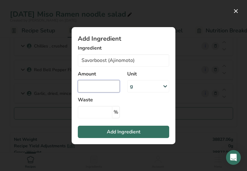
click at [104, 85] on input "Add ingredient modal" at bounding box center [99, 86] width 42 height 12
type input "0.100"
click at [165, 85] on icon "Add ingredient modal" at bounding box center [164, 86] width 7 height 11
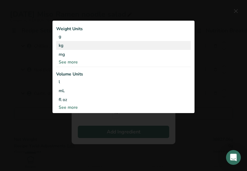
click at [62, 47] on div "kg" at bounding box center [123, 45] width 135 height 9
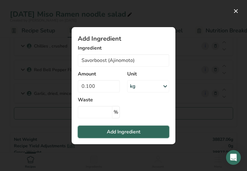
click at [121, 130] on span "Add Ingredient" at bounding box center [124, 131] width 34 height 7
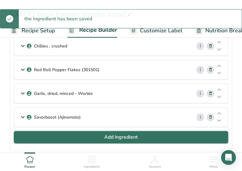
click at [103, 131] on button "Add Ingredient" at bounding box center [121, 137] width 215 height 12
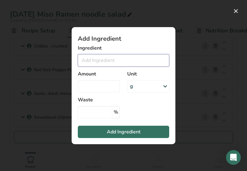
click at [87, 62] on input "Add ingredient modal" at bounding box center [123, 60] width 91 height 12
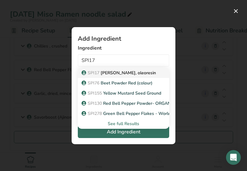
click at [103, 69] on link "SPI17 Paprika, oleoresin" at bounding box center [123, 73] width 91 height 10
type input "[PERSON_NAME], oleoresin"
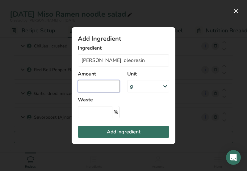
click at [104, 86] on input "Add ingredient modal" at bounding box center [99, 86] width 42 height 12
type input "0.070"
click at [166, 85] on icon "Add ingredient modal" at bounding box center [164, 86] width 7 height 11
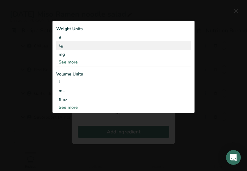
click at [69, 45] on div "kg" at bounding box center [123, 45] width 135 height 9
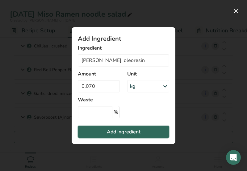
click at [131, 131] on span "Add Ingredient" at bounding box center [124, 131] width 34 height 7
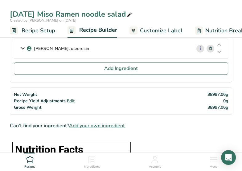
scroll to position [741, 0]
click at [44, 32] on span "Recipe Setup" at bounding box center [39, 31] width 34 height 8
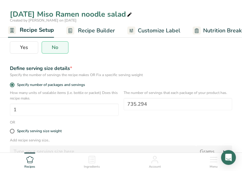
scroll to position [154, 0]
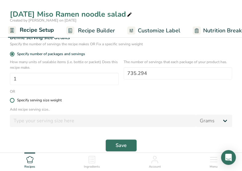
click at [14, 100] on span at bounding box center [12, 100] width 5 height 5
click at [14, 100] on input "Specify serving size weight" at bounding box center [12, 100] width 4 height 4
radio input "true"
radio input "false"
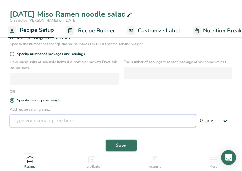
click at [26, 120] on input "number" at bounding box center [103, 121] width 186 height 12
type input "140"
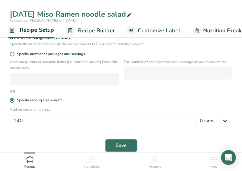
click at [124, 145] on span "Save" at bounding box center [121, 145] width 11 height 7
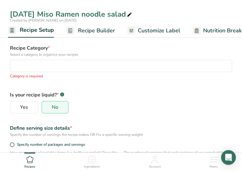
scroll to position [69, 0]
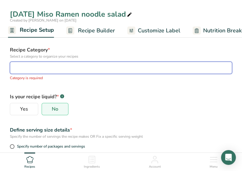
click at [15, 66] on div "button" at bounding box center [119, 67] width 211 height 7
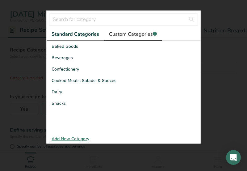
click at [134, 33] on span "Custom Categories .a-a{fill:#347362;}.b-a{fill:#fff;}" at bounding box center [133, 34] width 48 height 7
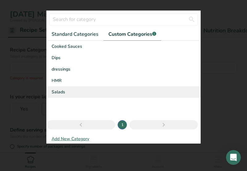
click at [57, 91] on span "Salads" at bounding box center [59, 92] width 14 height 6
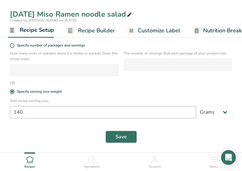
scroll to position [163, 0]
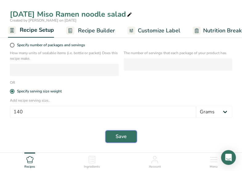
click at [120, 134] on span "Save" at bounding box center [121, 136] width 11 height 7
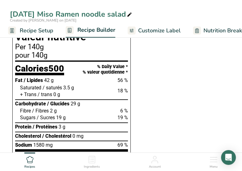
scroll to position [534, 0]
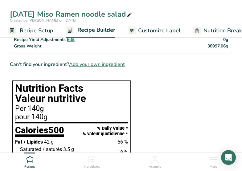
click at [223, 30] on span "Nutrition Breakdown" at bounding box center [230, 31] width 53 height 8
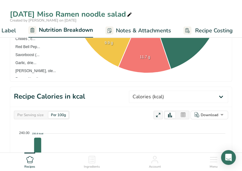
scroll to position [256, 0]
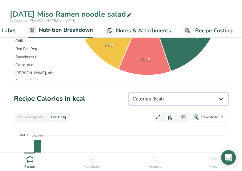
click at [221, 97] on select "Weight (g) Calories (kcal) Energy KJ (kj) Total Fat (g) Saturated Fat (g) Trans…" at bounding box center [178, 99] width 99 height 12
select select "Sodium"
click at [152, 93] on select "Weight (g) Calories (kcal) Energy KJ (kj) Total Fat (g) Saturated Fat (g) Trans…" at bounding box center [178, 99] width 99 height 12
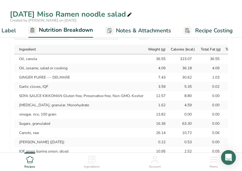
scroll to position [576, 0]
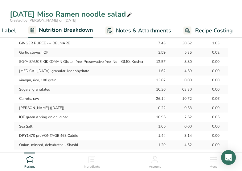
click at [132, 14] on icon at bounding box center [130, 14] width 6 height 9
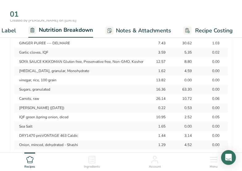
type input "0"
type input "R"
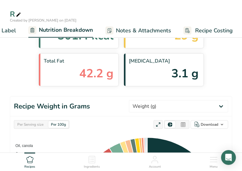
scroll to position [0, 0]
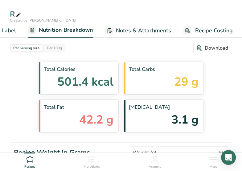
click at [37, 11] on div "R" at bounding box center [121, 14] width 242 height 11
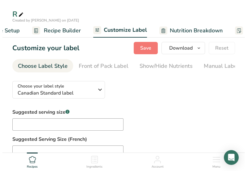
scroll to position [0, 9]
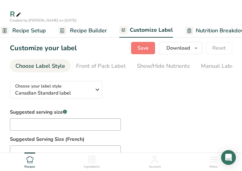
click at [77, 28] on span "Recipe Builder" at bounding box center [88, 31] width 37 height 8
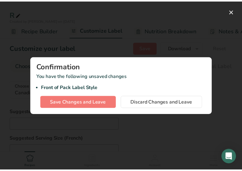
scroll to position [0, 59]
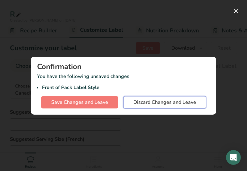
click at [144, 102] on span "Discard Changes and Leave" at bounding box center [164, 102] width 63 height 7
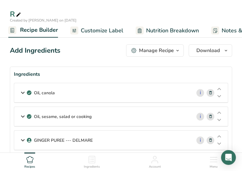
click at [34, 11] on div "R" at bounding box center [121, 14] width 242 height 11
click at [31, 15] on div "R" at bounding box center [121, 14] width 242 height 11
click at [18, 13] on icon at bounding box center [19, 14] width 6 height 9
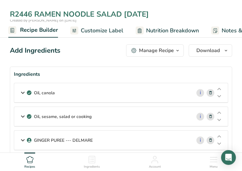
click at [172, 15] on input "R2446 RAMEN NOODLE SALAD [DATE]" at bounding box center [121, 14] width 223 height 11
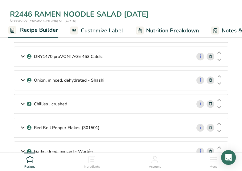
scroll to position [309, 0]
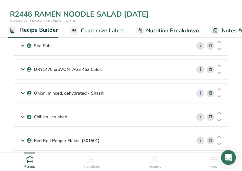
type input "R2446 RAMEN NOODLE SALAD [DATE]"
click at [199, 66] on link "i" at bounding box center [201, 70] width 8 height 8
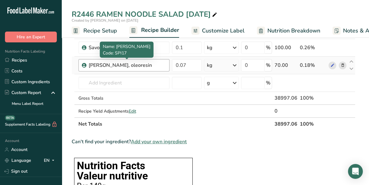
scroll to position [339, 0]
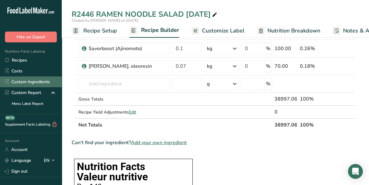
click at [33, 84] on link "Custom Ingredients" at bounding box center [31, 81] width 62 height 11
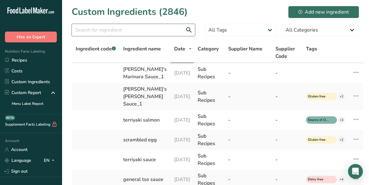
click at [164, 30] on input "text" at bounding box center [133, 30] width 123 height 12
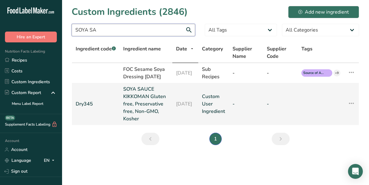
type input "SOYA SA"
click at [136, 107] on link "SOYA SAUCE KIKKOMAN Gluten free, Preservative free, Non-GMO, Kosher" at bounding box center [145, 103] width 45 height 37
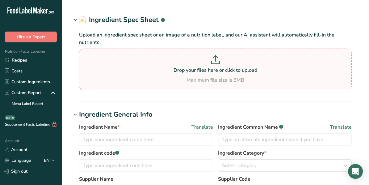
type input "SOYA SAUCE KIKKOMAN Gluten free, Preservative free, Non-GMO, Kosher"
type input "Gluten-Free Soy Sauce"
type input "Dry345"
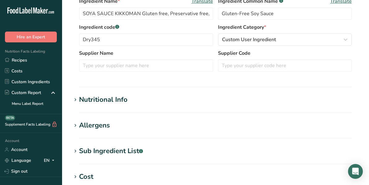
scroll to position [154, 0]
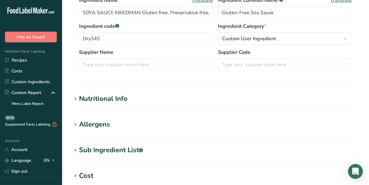
click at [77, 98] on icon at bounding box center [76, 98] width 6 height 9
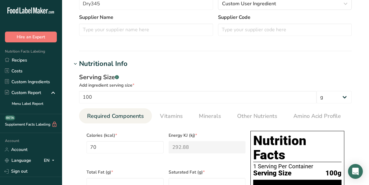
scroll to position [123, 0]
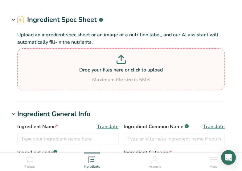
type input "DRY1470 proVONTAGE 463 Caldic"
type input "Vinegar salts, Cultured [MEDICAL_DATA]"
type input "DRY1470"
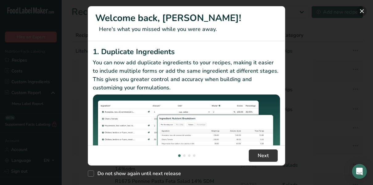
click at [360, 11] on button "New Features" at bounding box center [362, 11] width 10 height 10
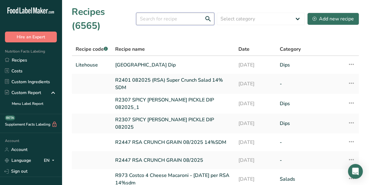
click at [161, 13] on input "text" at bounding box center [175, 19] width 78 height 12
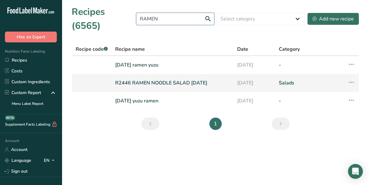
type input "RAMEN"
click at [174, 76] on link "R2446 RAMEN NOODLE SALAD 2025/8/14" at bounding box center [172, 82] width 115 height 13
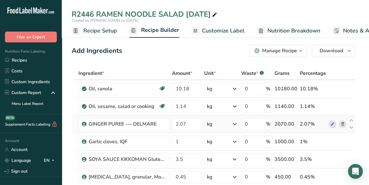
scroll to position [31, 0]
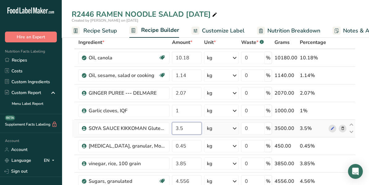
click at [186, 127] on input "3.5" at bounding box center [187, 128] width 30 height 12
type input "3"
click at [187, 125] on input "2.5" at bounding box center [187, 128] width 30 height 12
type input "2"
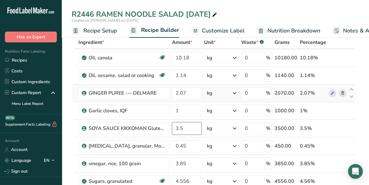
type input "3.5"
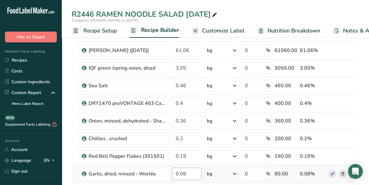
scroll to position [185, 0]
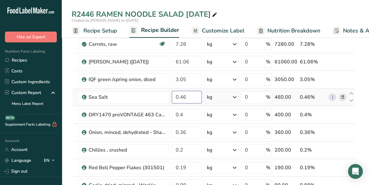
click at [192, 98] on input "0.46" at bounding box center [187, 97] width 30 height 12
click at [328, 101] on div "Ingredient * Amount * Unit * Waste * .a-a{fill:#347362;}.b-a{fill:#fff;} Grams …" at bounding box center [214, 83] width 284 height 404
click at [195, 95] on input "0.360" at bounding box center [187, 97] width 30 height 12
click at [190, 95] on input "0.260" at bounding box center [187, 97] width 30 height 12
click at [181, 95] on input "0.360" at bounding box center [187, 97] width 30 height 12
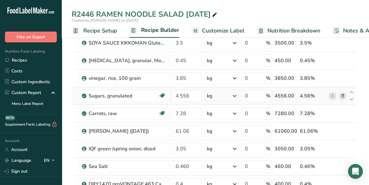
scroll to position [154, 0]
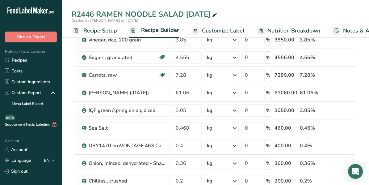
click at [249, 16] on div "R2446 RAMEN NOODLE SALAD [DATE]" at bounding box center [215, 14] width 307 height 11
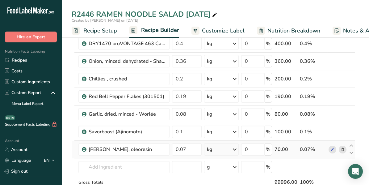
scroll to position [216, 0]
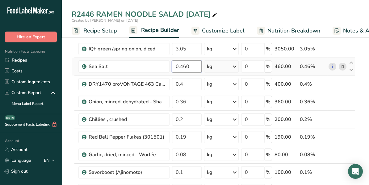
click at [190, 64] on input "0.460" at bounding box center [187, 66] width 30 height 12
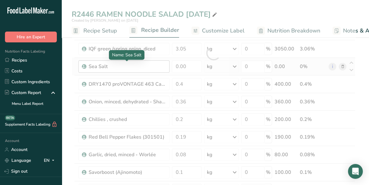
click at [156, 62] on div "Ingredient * Amount * Unit * Waste * .a-a{fill:#347362;}.b-a{fill:#fff;} Grams …" at bounding box center [214, 53] width 284 height 404
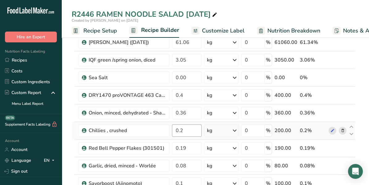
scroll to position [185, 0]
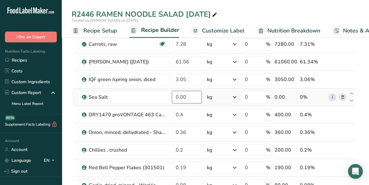
click at [189, 95] on input "0.00" at bounding box center [187, 97] width 30 height 12
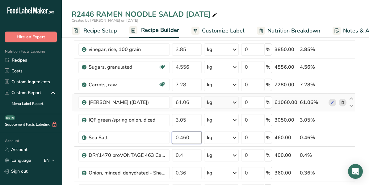
scroll to position [154, 0]
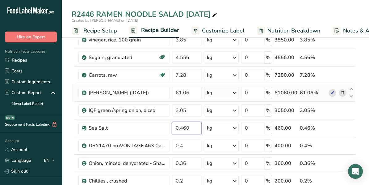
type input "0.460"
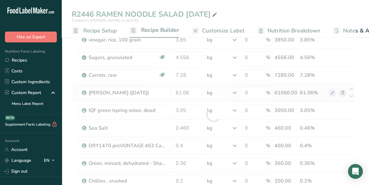
click at [344, 88] on div "Ingredient * Amount * Unit * Waste * .a-a{fill:#347362;}.b-a{fill:#fff;} Grams …" at bounding box center [214, 114] width 284 height 404
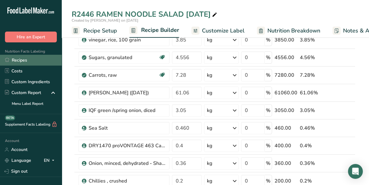
click at [25, 59] on link "Recipes" at bounding box center [31, 60] width 62 height 11
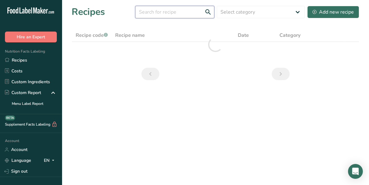
click at [157, 11] on input "text" at bounding box center [174, 12] width 79 height 12
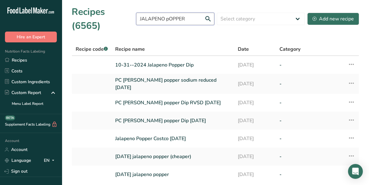
click at [174, 13] on input "JALAPENO pOPPER" at bounding box center [175, 19] width 78 height 12
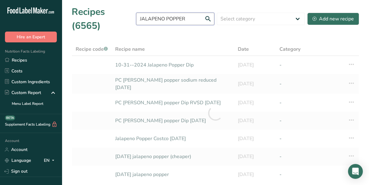
click at [192, 13] on input "JALAPENO POPPER" at bounding box center [175, 19] width 78 height 12
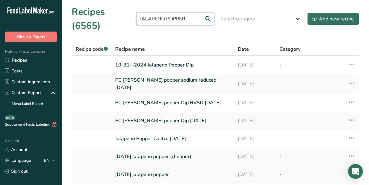
type input "JALAPENO POPPER"
click at [165, 168] on link "01-16-2024 jalapeno popper" at bounding box center [172, 174] width 115 height 13
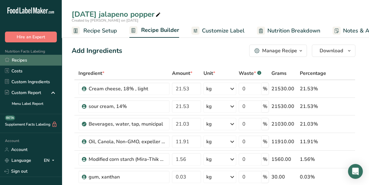
click at [16, 58] on link "Recipes" at bounding box center [31, 60] width 62 height 11
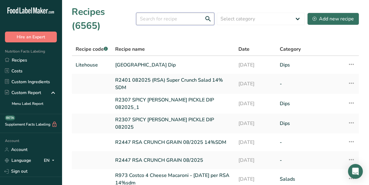
click at [148, 13] on input "text" at bounding box center [175, 19] width 78 height 12
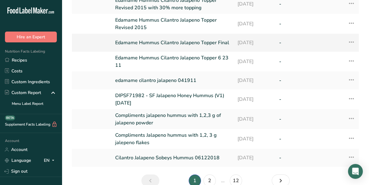
scroll to position [97, 0]
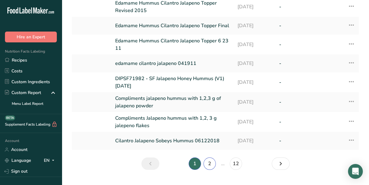
click at [208, 157] on link "2" at bounding box center [209, 163] width 12 height 12
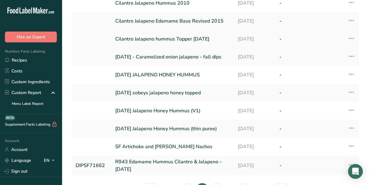
scroll to position [89, 0]
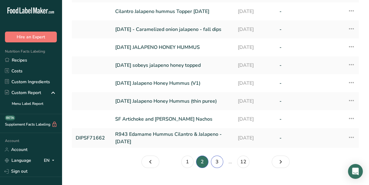
click at [216, 155] on link "3" at bounding box center [217, 161] width 12 height 12
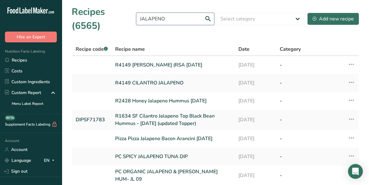
click at [169, 13] on input "JALAPENO" at bounding box center [175, 19] width 78 height 12
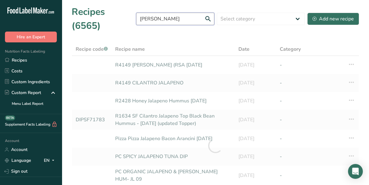
type input "J"
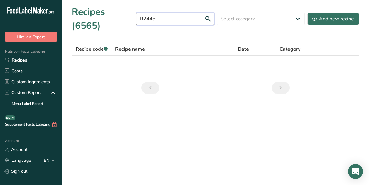
click at [186, 13] on input "R2445" at bounding box center [175, 19] width 78 height 12
type input "R"
